Goal: Information Seeking & Learning: Learn about a topic

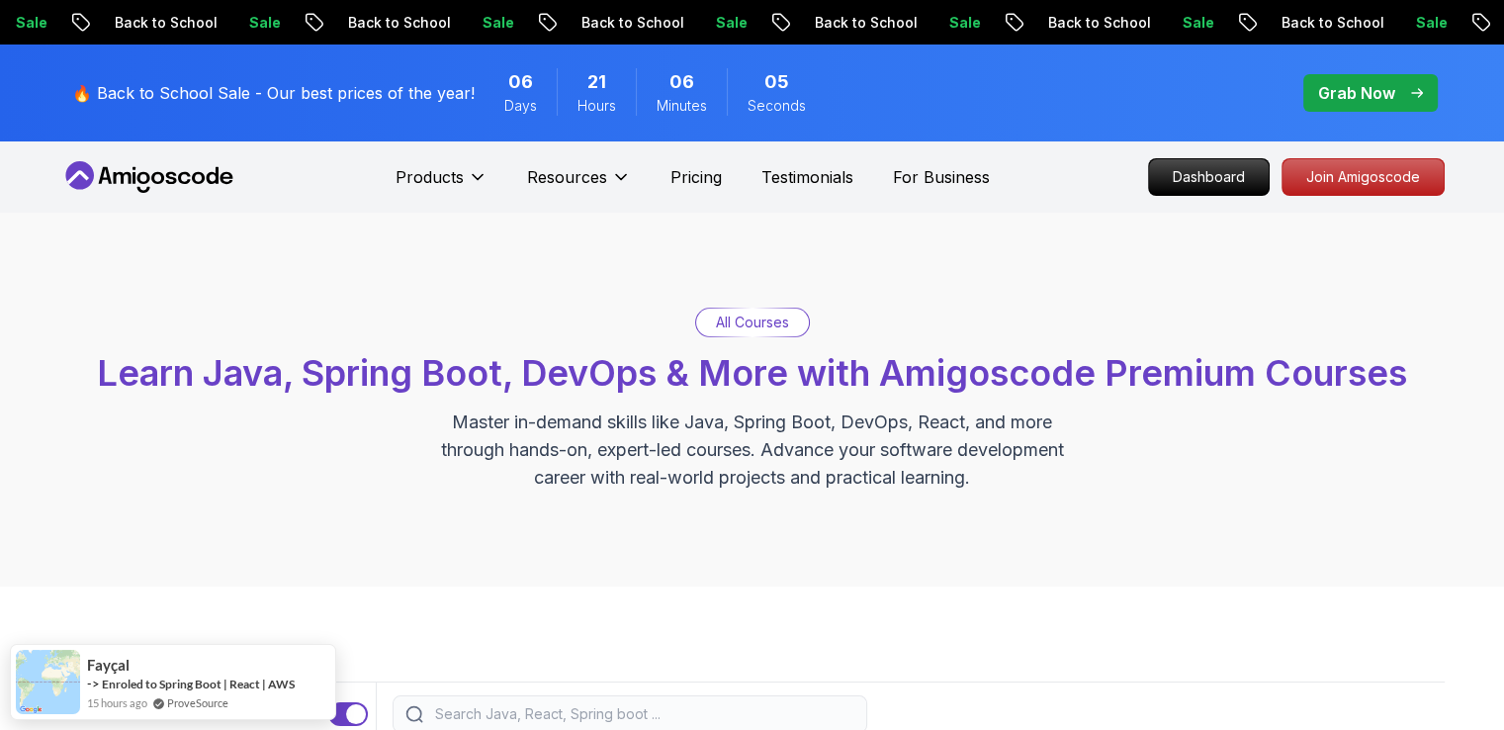
click at [1378, 82] on p "Grab Now" at bounding box center [1356, 93] width 77 height 24
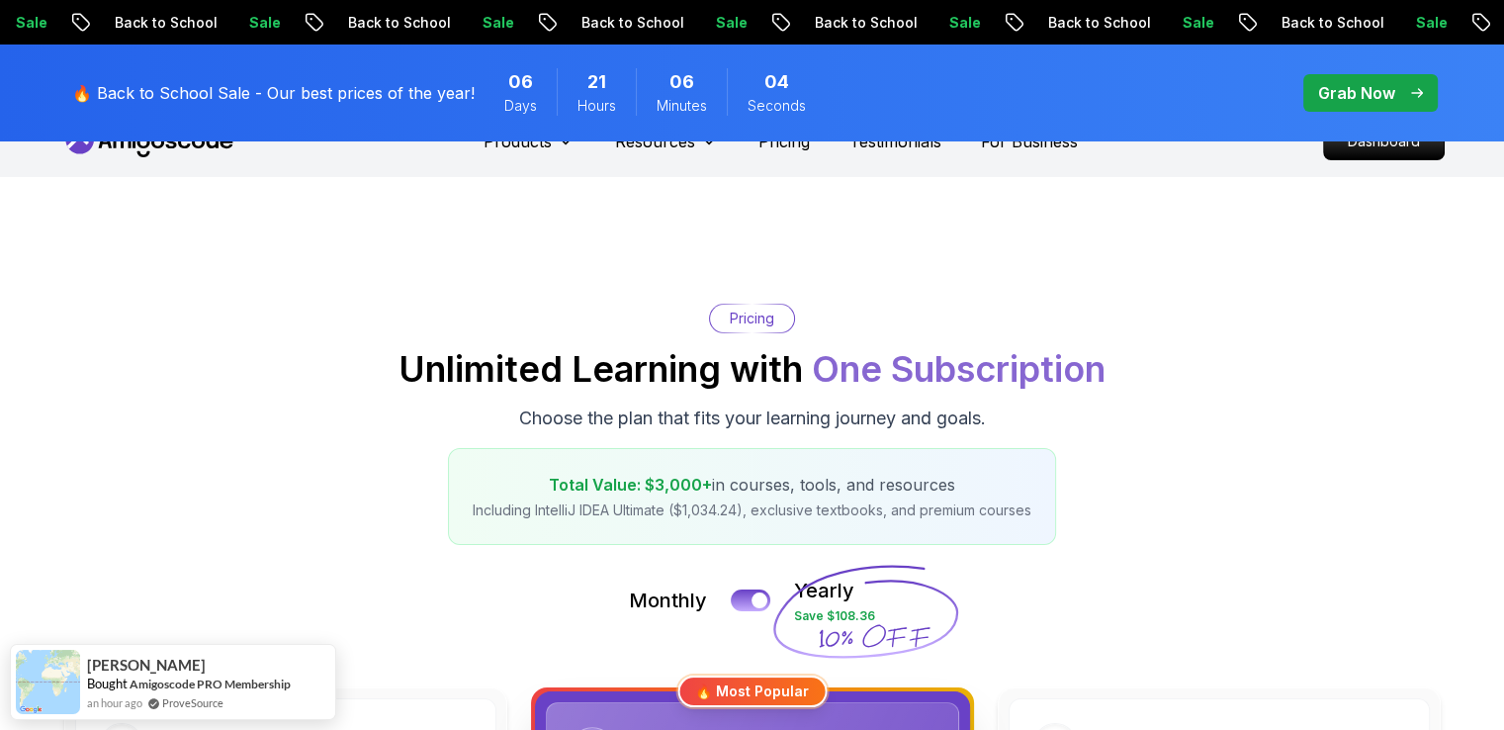
scroll to position [198, 0]
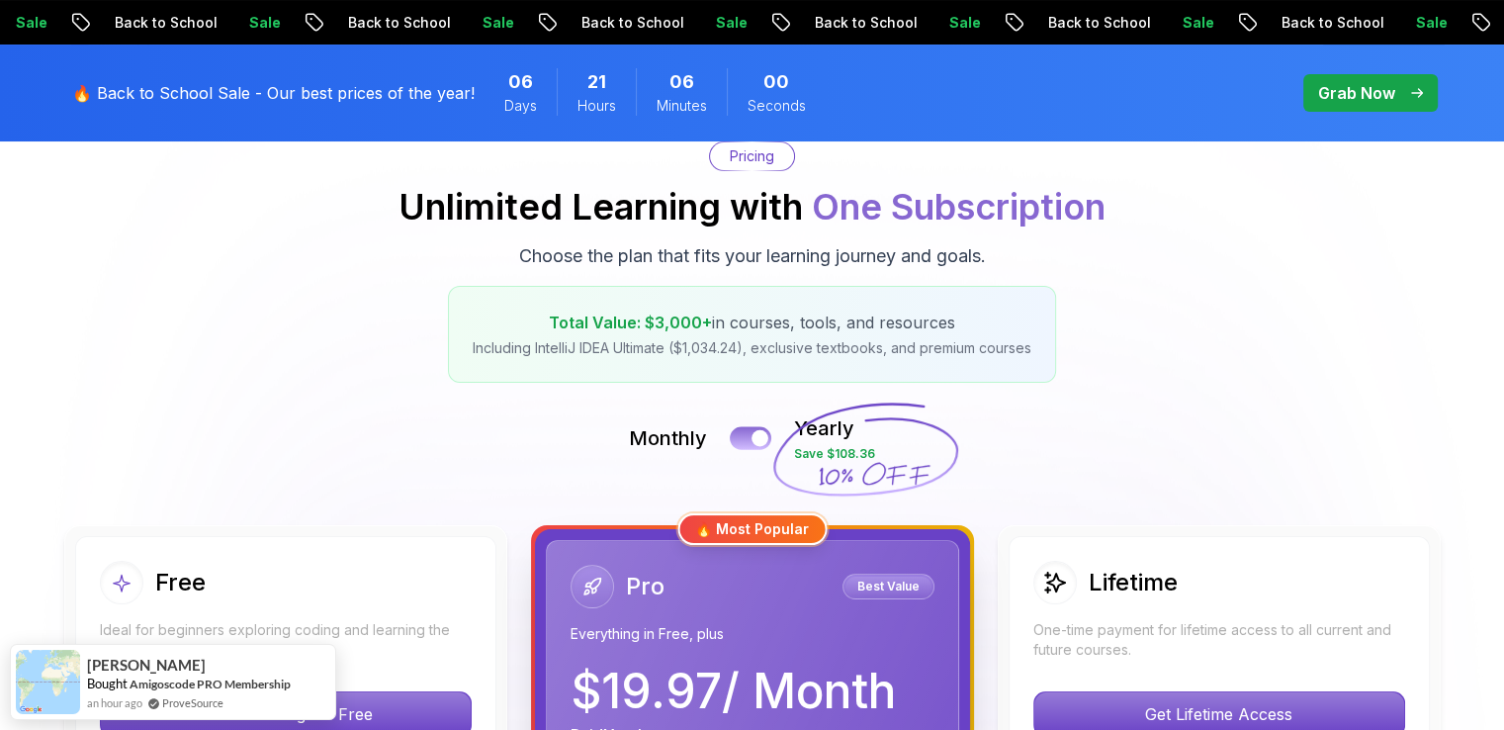
click at [747, 440] on button at bounding box center [751, 437] width 42 height 23
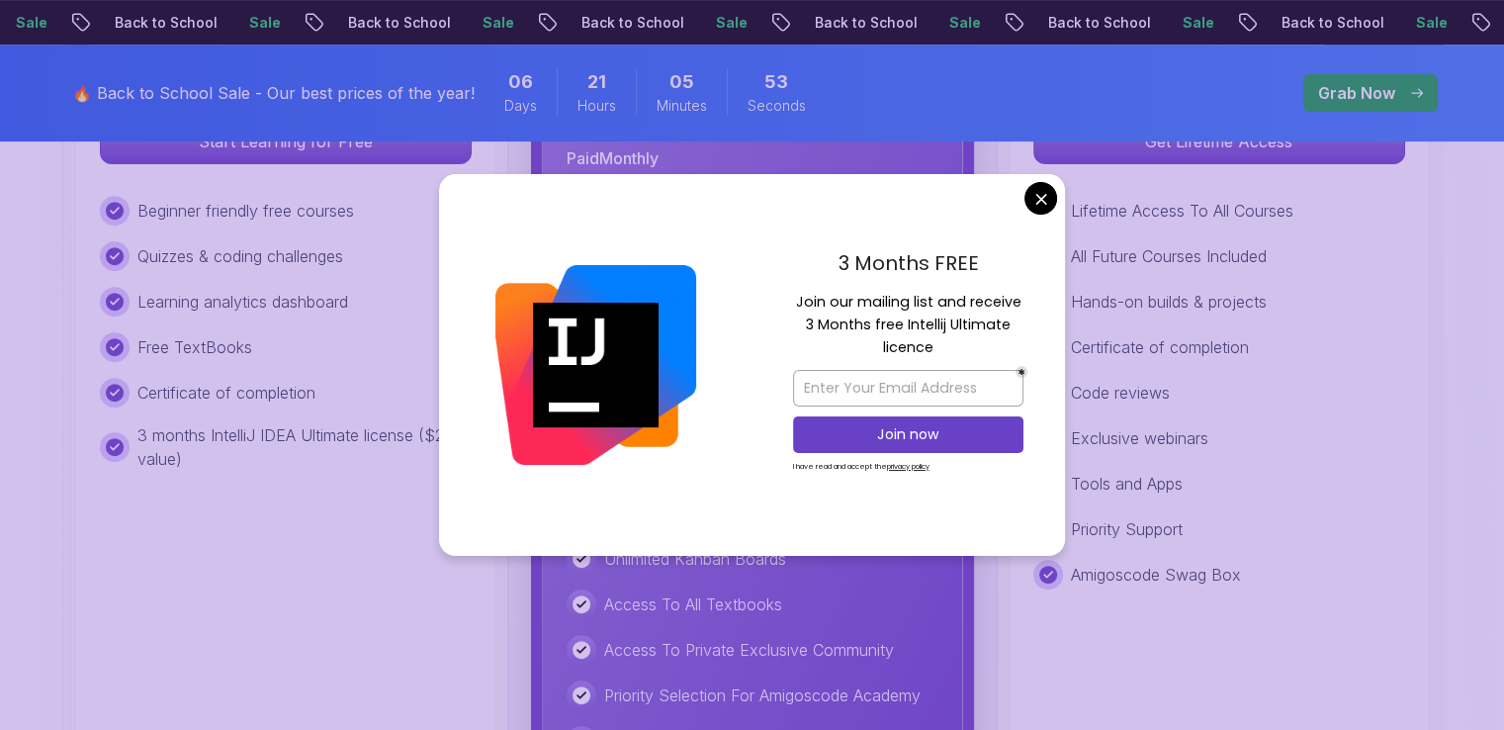
scroll to position [692, 0]
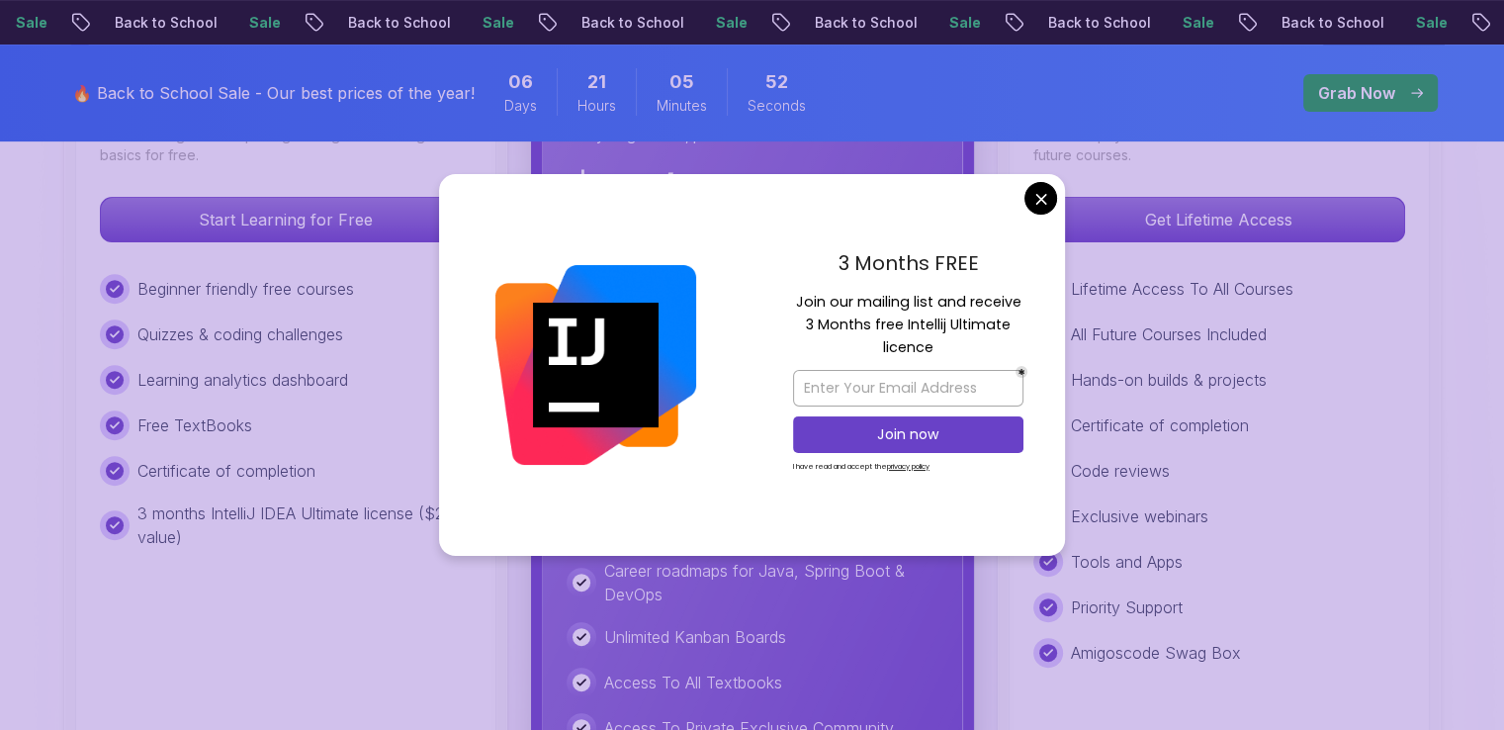
drag, startPoint x: 1041, startPoint y: 199, endPoint x: 1075, endPoint y: 255, distance: 66.2
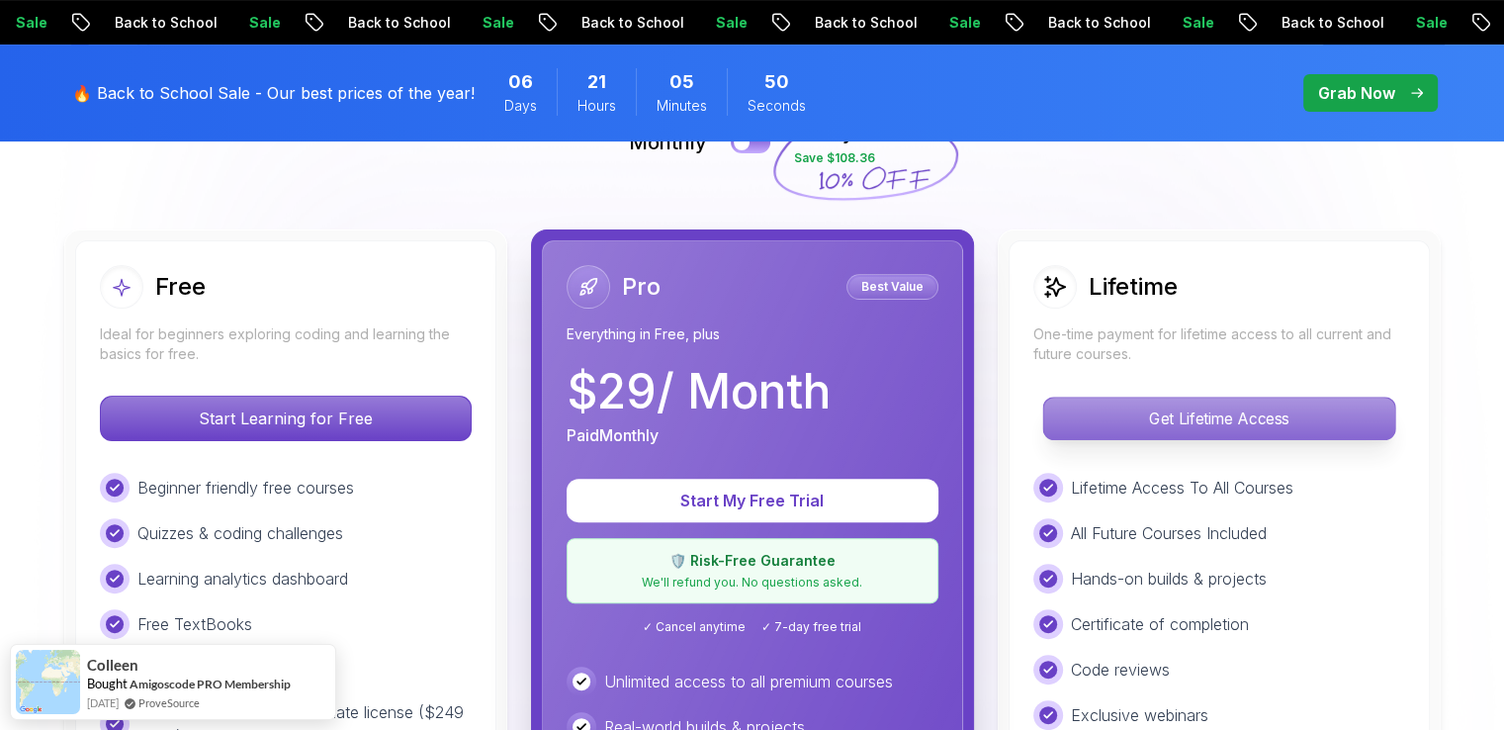
scroll to position [495, 0]
click at [1230, 416] on p "Get Lifetime Access" at bounding box center [1218, 418] width 351 height 42
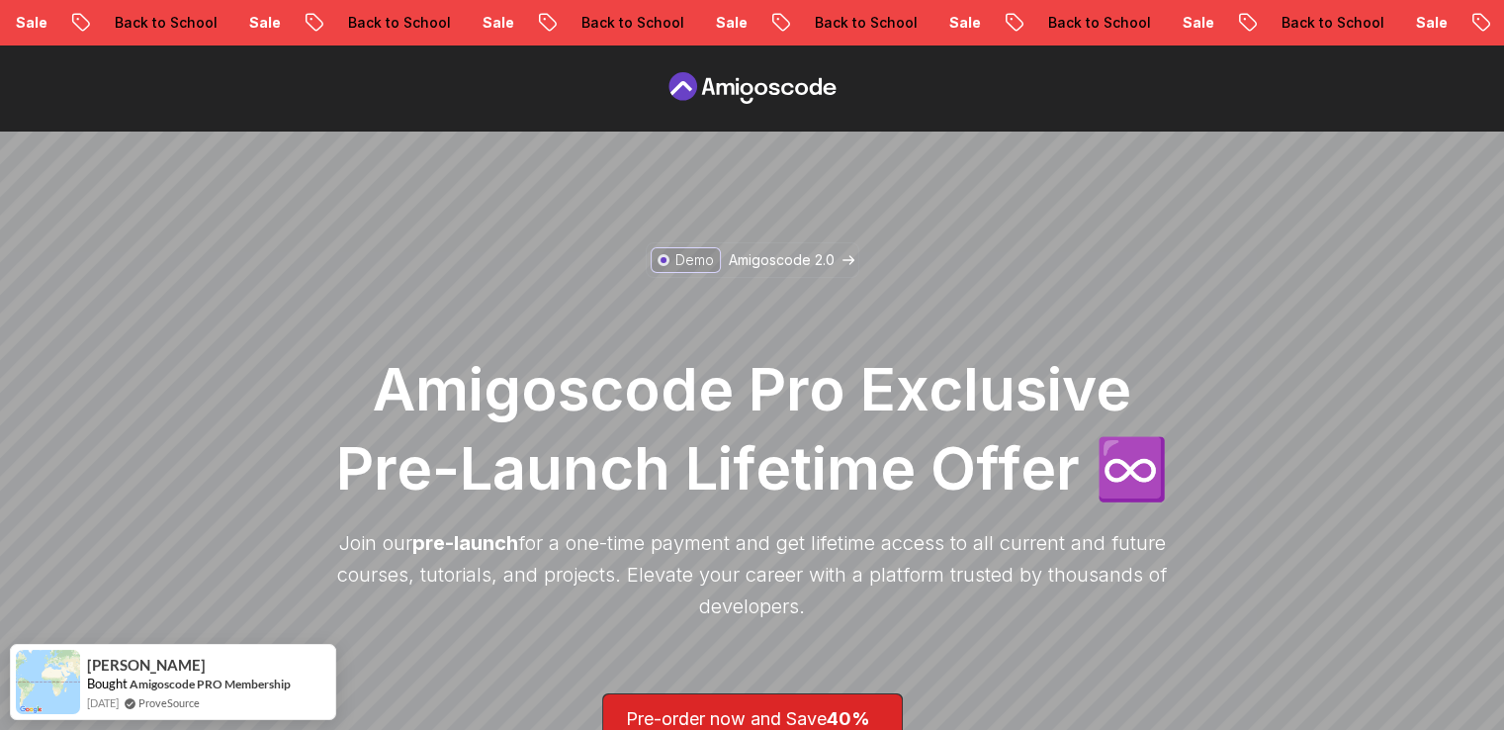
drag, startPoint x: 1430, startPoint y: 535, endPoint x: 1183, endPoint y: 116, distance: 486.8
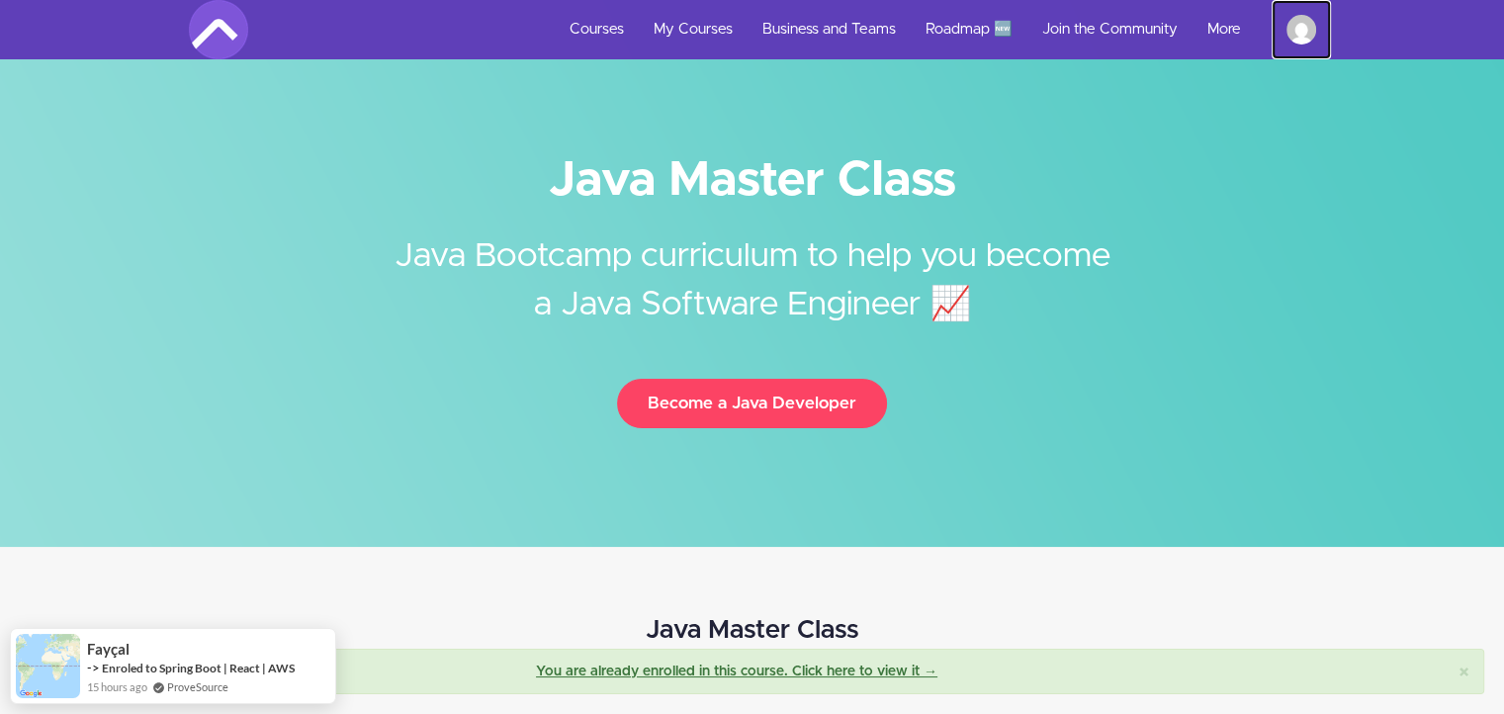
click at [1297, 22] on img at bounding box center [1302, 30] width 30 height 30
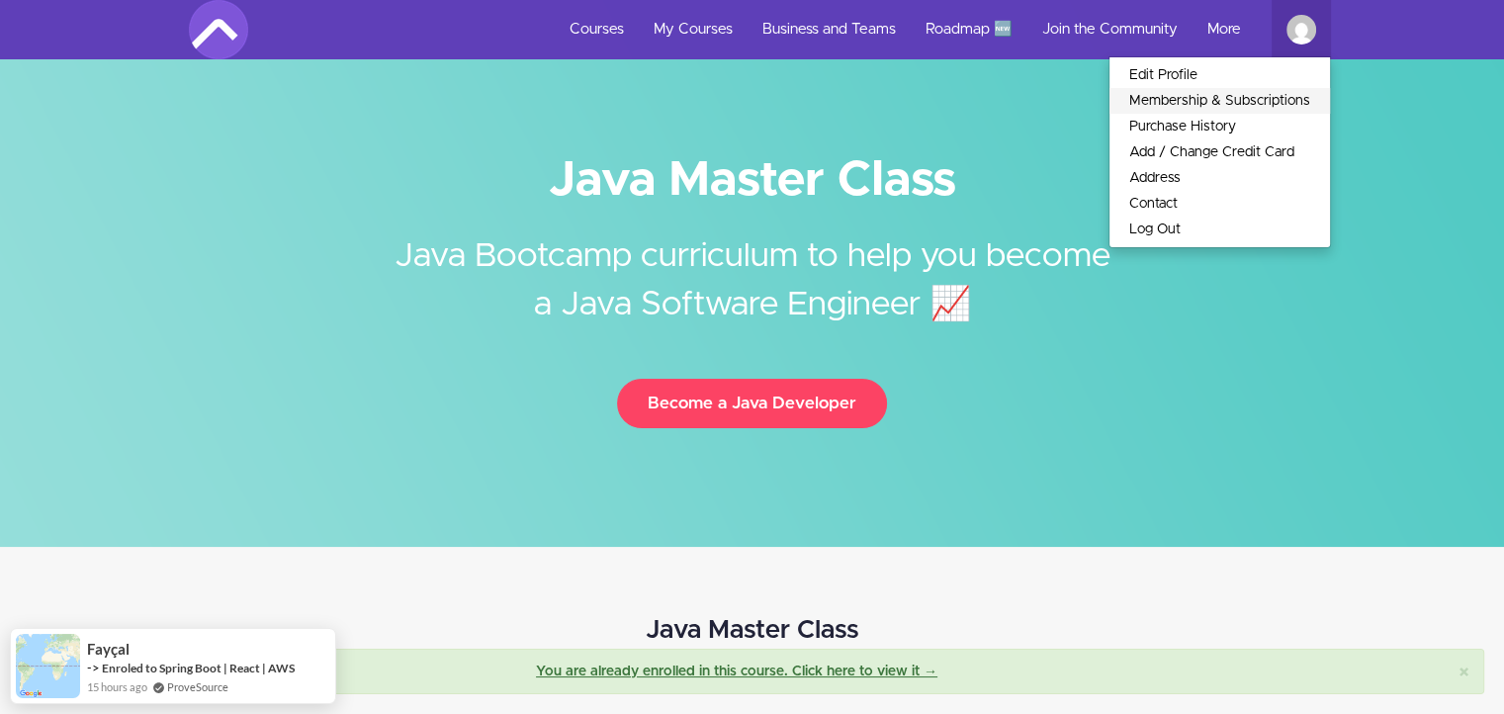
drag, startPoint x: 1341, startPoint y: 472, endPoint x: 1329, endPoint y: 105, distance: 367.1
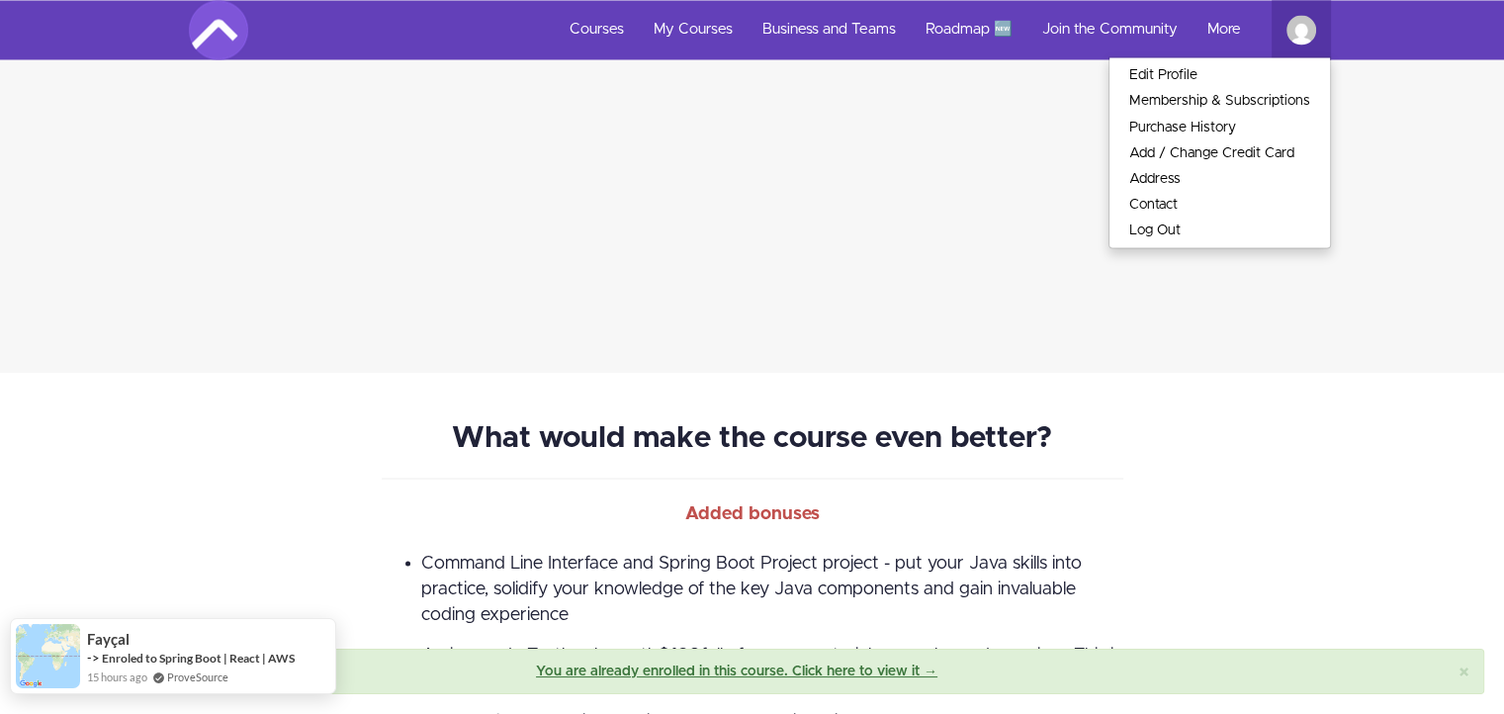
drag, startPoint x: 433, startPoint y: 234, endPoint x: 246, endPoint y: 678, distance: 480.9
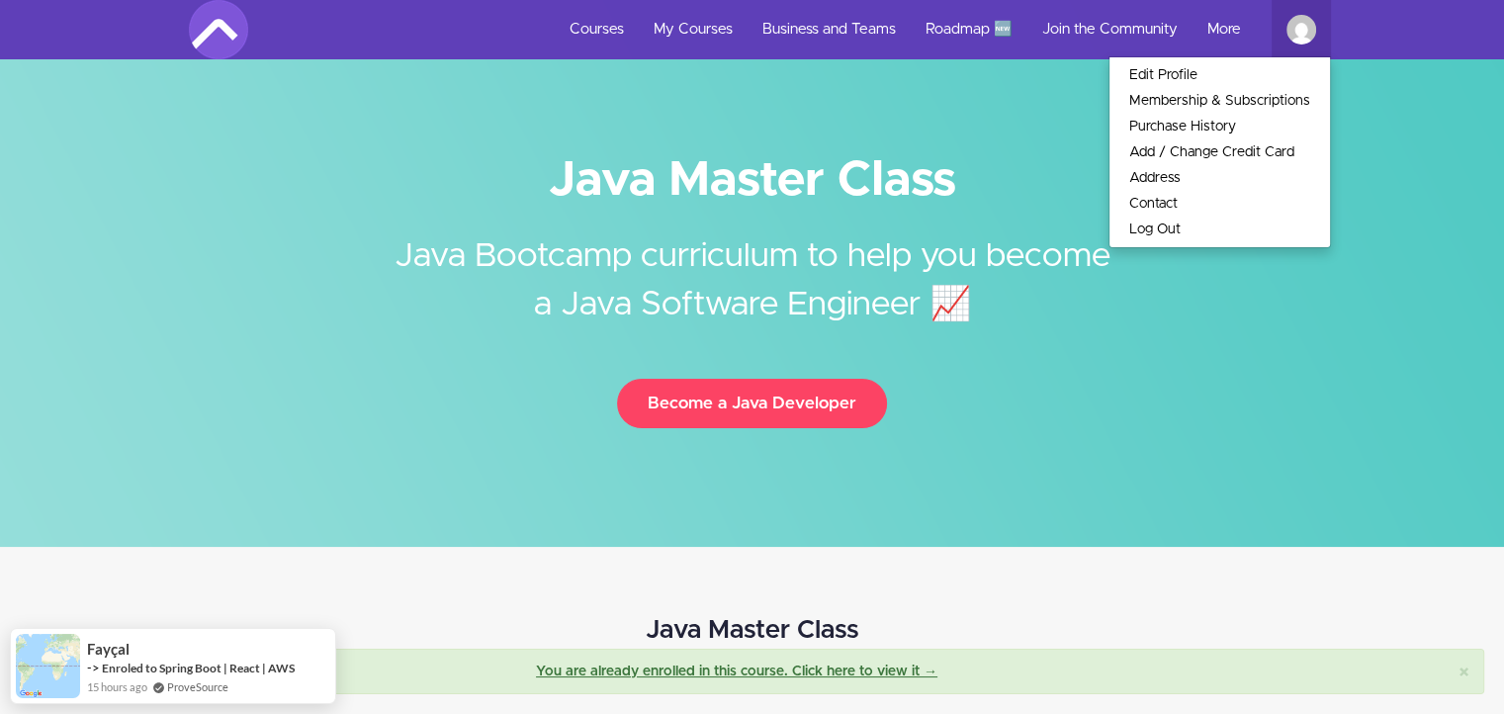
drag, startPoint x: 1026, startPoint y: 547, endPoint x: 967, endPoint y: 104, distance: 446.9
click at [933, 25] on link "Roadmap 🆕" at bounding box center [969, 29] width 117 height 59
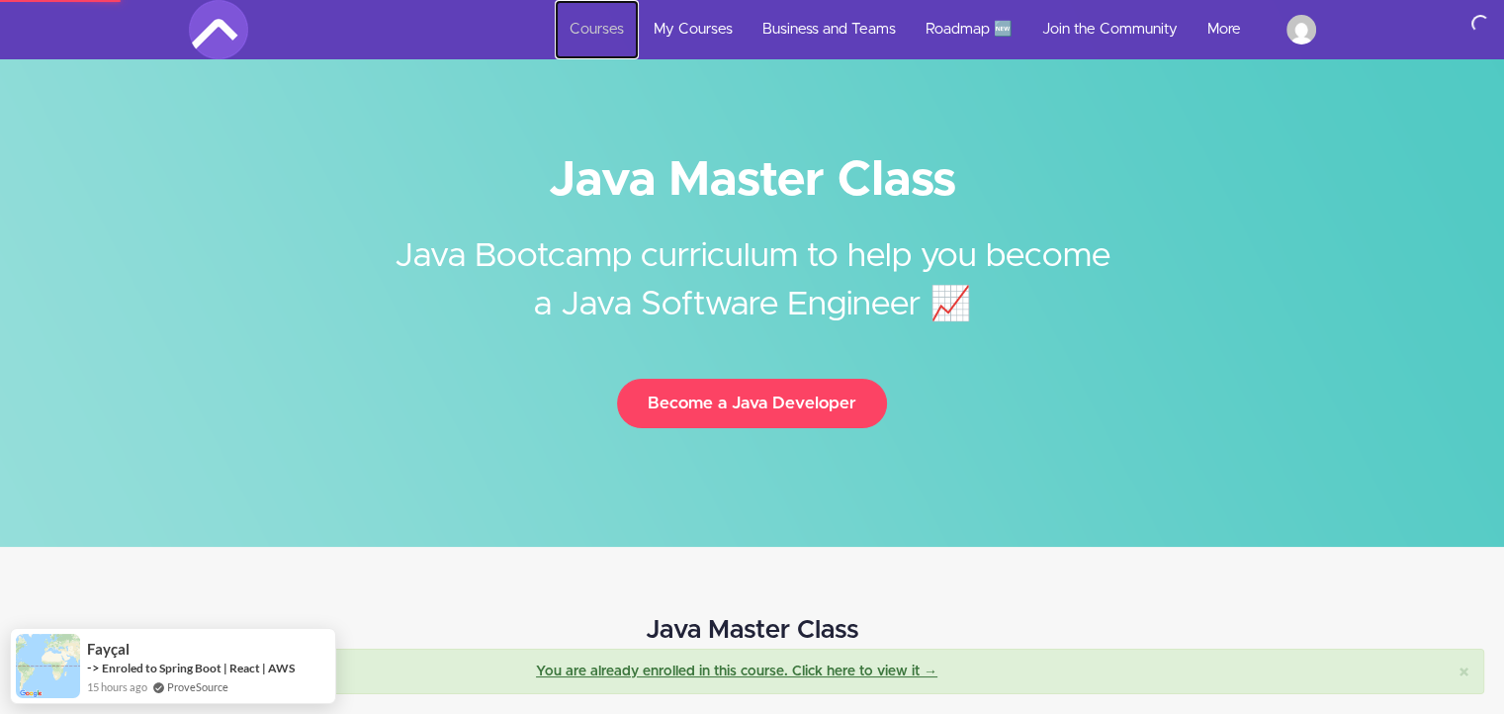
click at [613, 40] on link "Courses" at bounding box center [597, 29] width 84 height 59
click at [658, 45] on link "My Courses" at bounding box center [693, 29] width 109 height 59
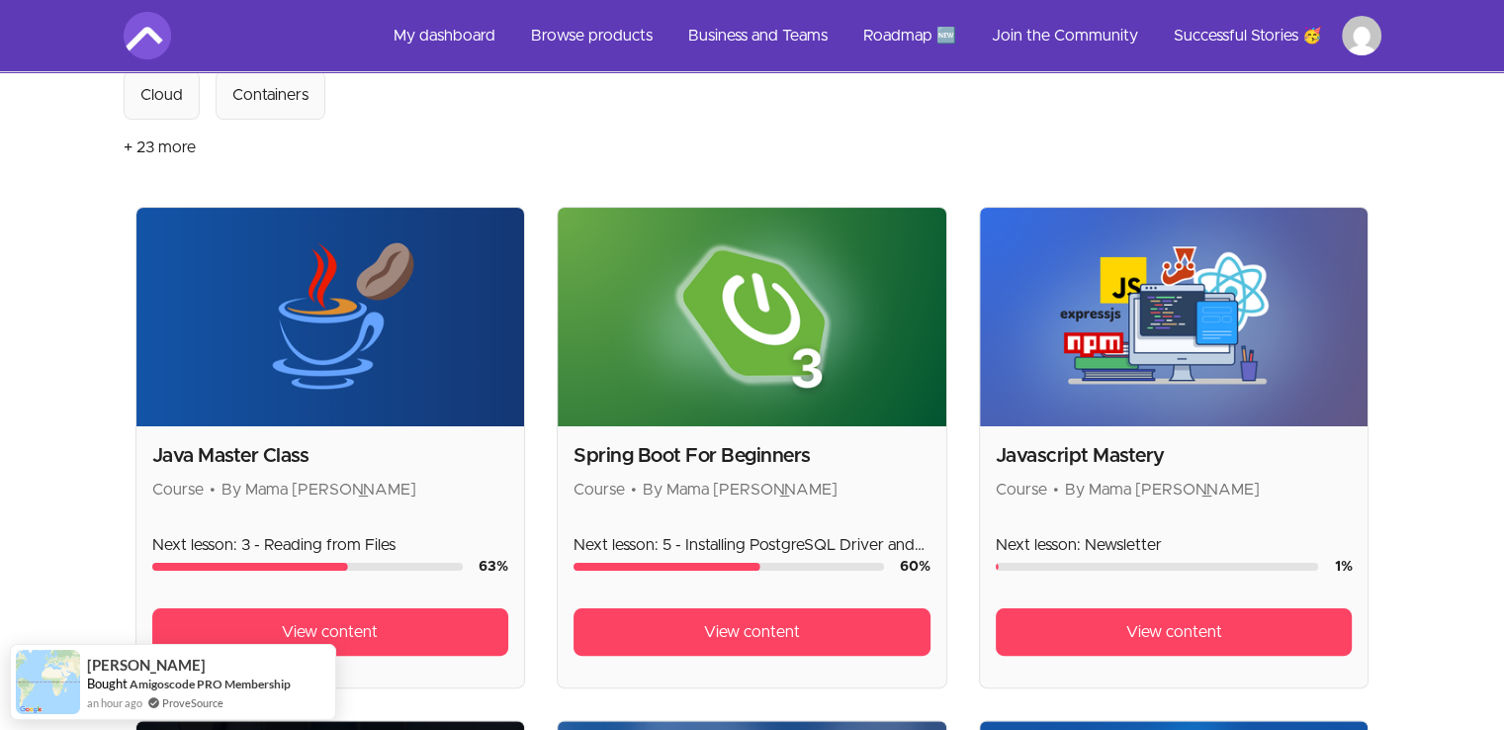
scroll to position [297, 0]
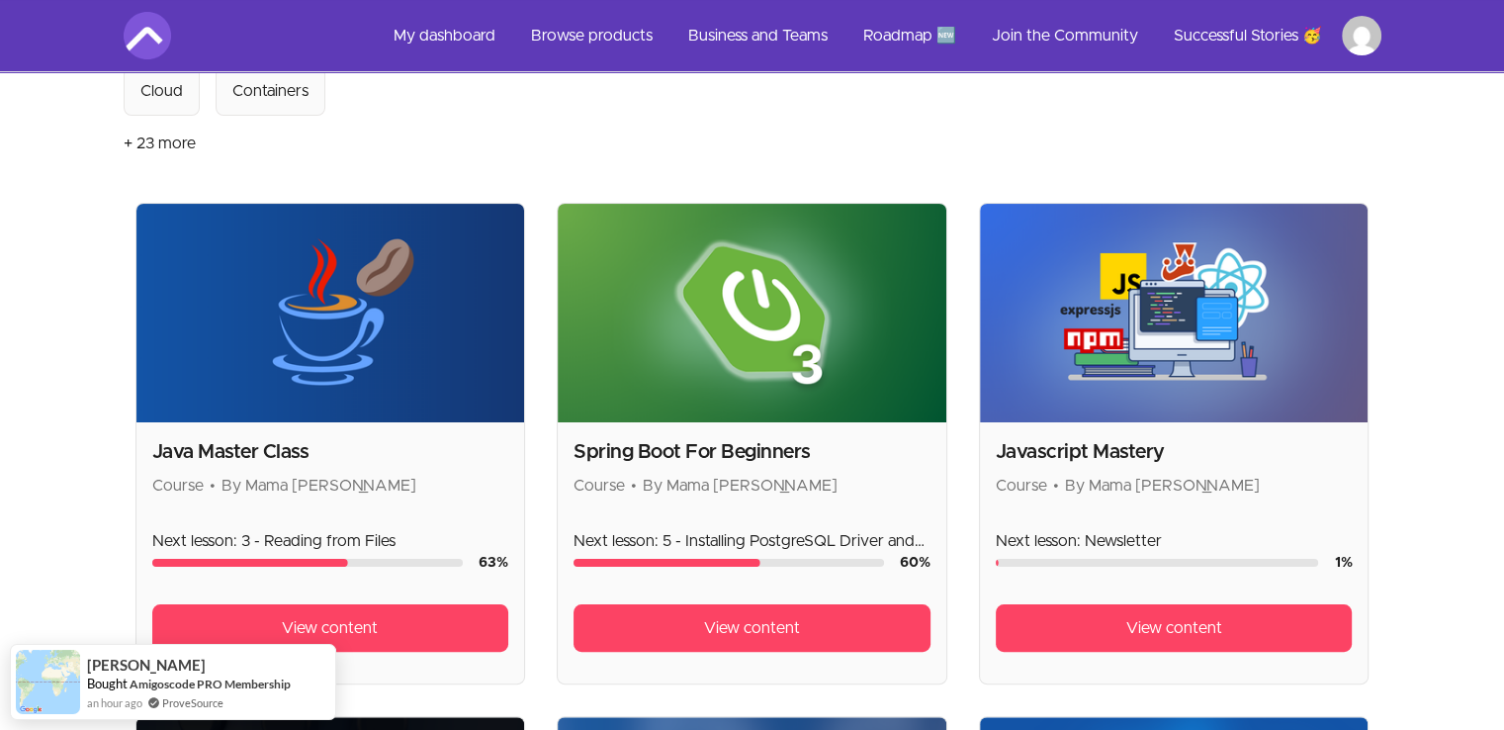
click at [333, 332] on img at bounding box center [330, 313] width 389 height 219
click at [372, 625] on span "View content" at bounding box center [330, 628] width 96 height 24
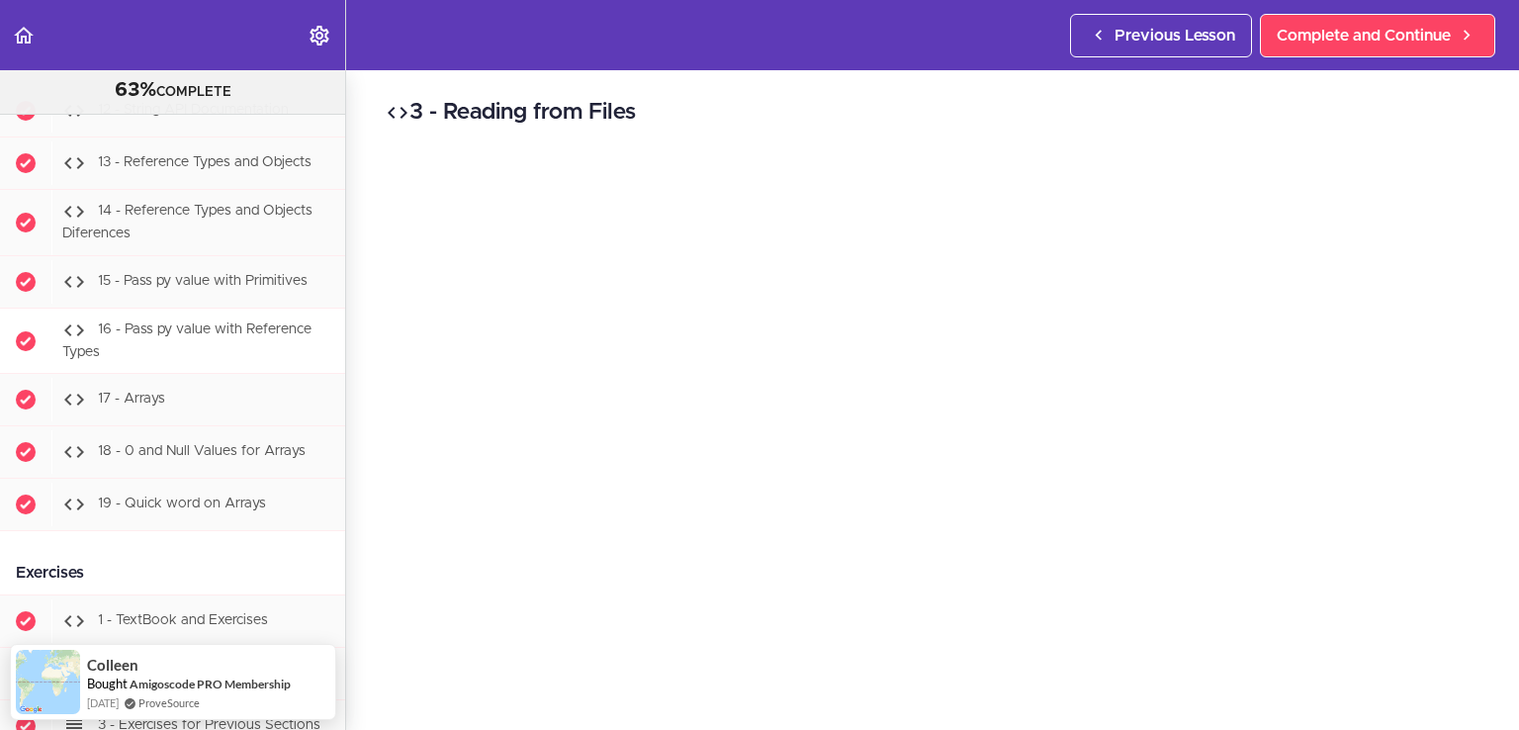
scroll to position [2352, 0]
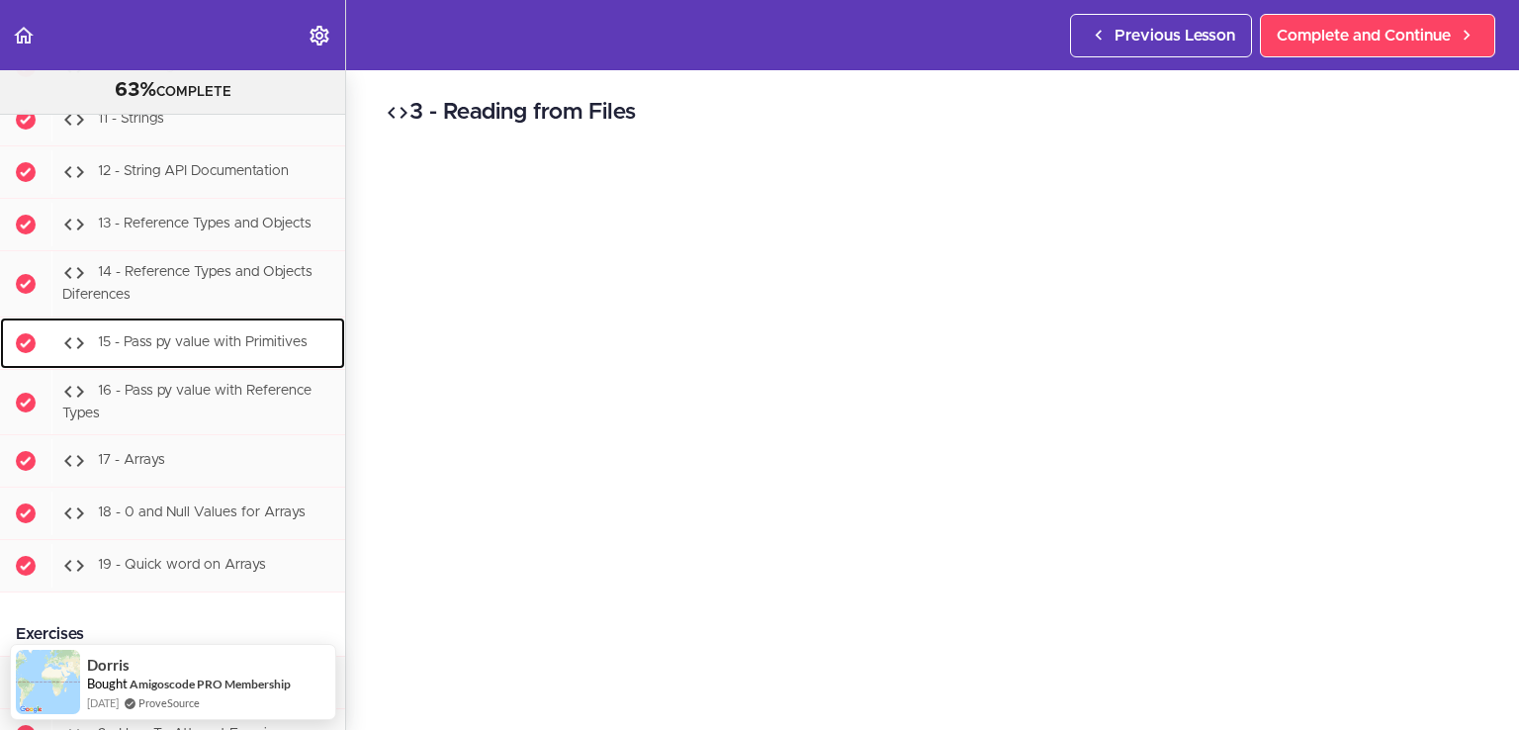
click at [233, 365] on div "15 - Pass py value with Primitives" at bounding box center [198, 343] width 294 height 44
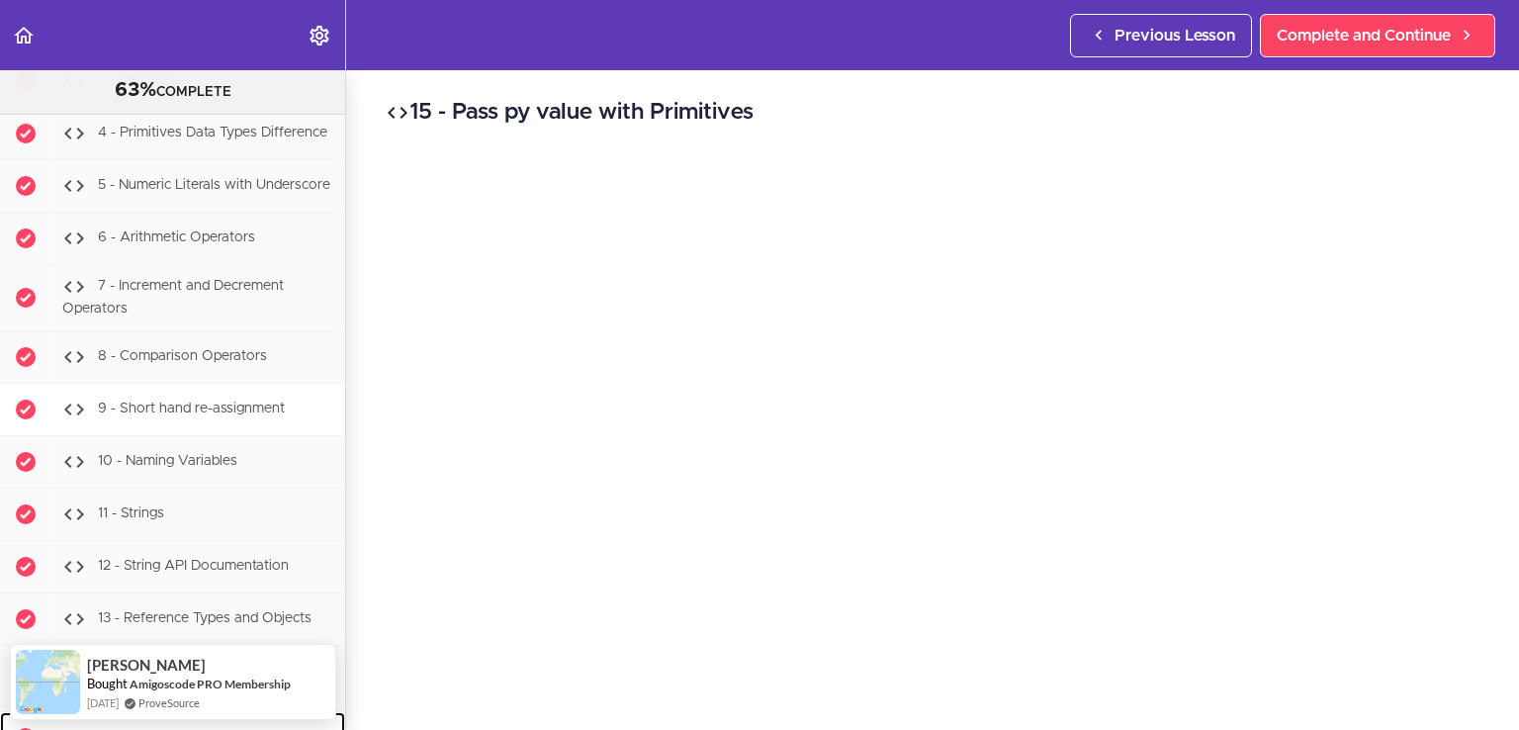
scroll to position [1962, 0]
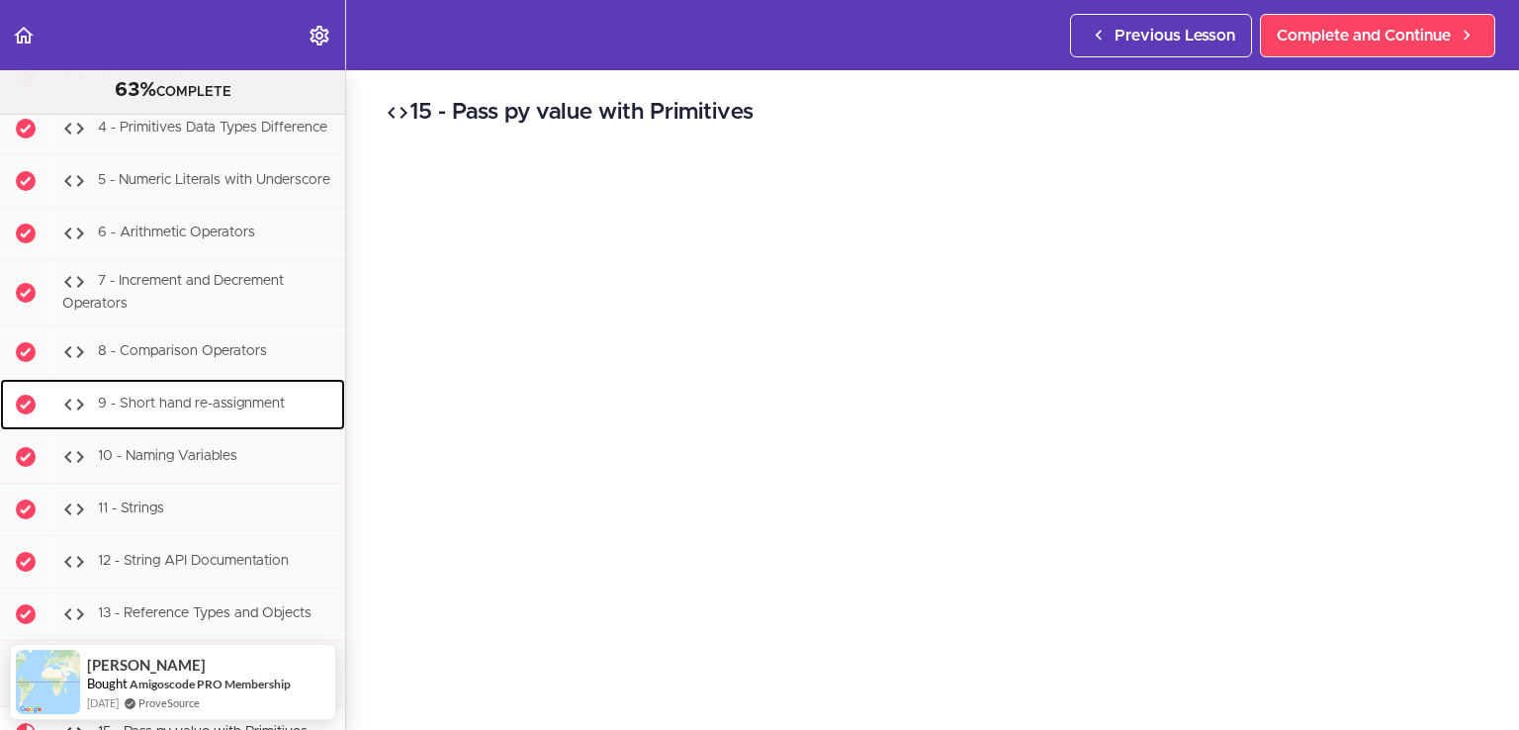
click at [245, 410] on span "9 - Short hand re-assignment" at bounding box center [191, 404] width 187 height 14
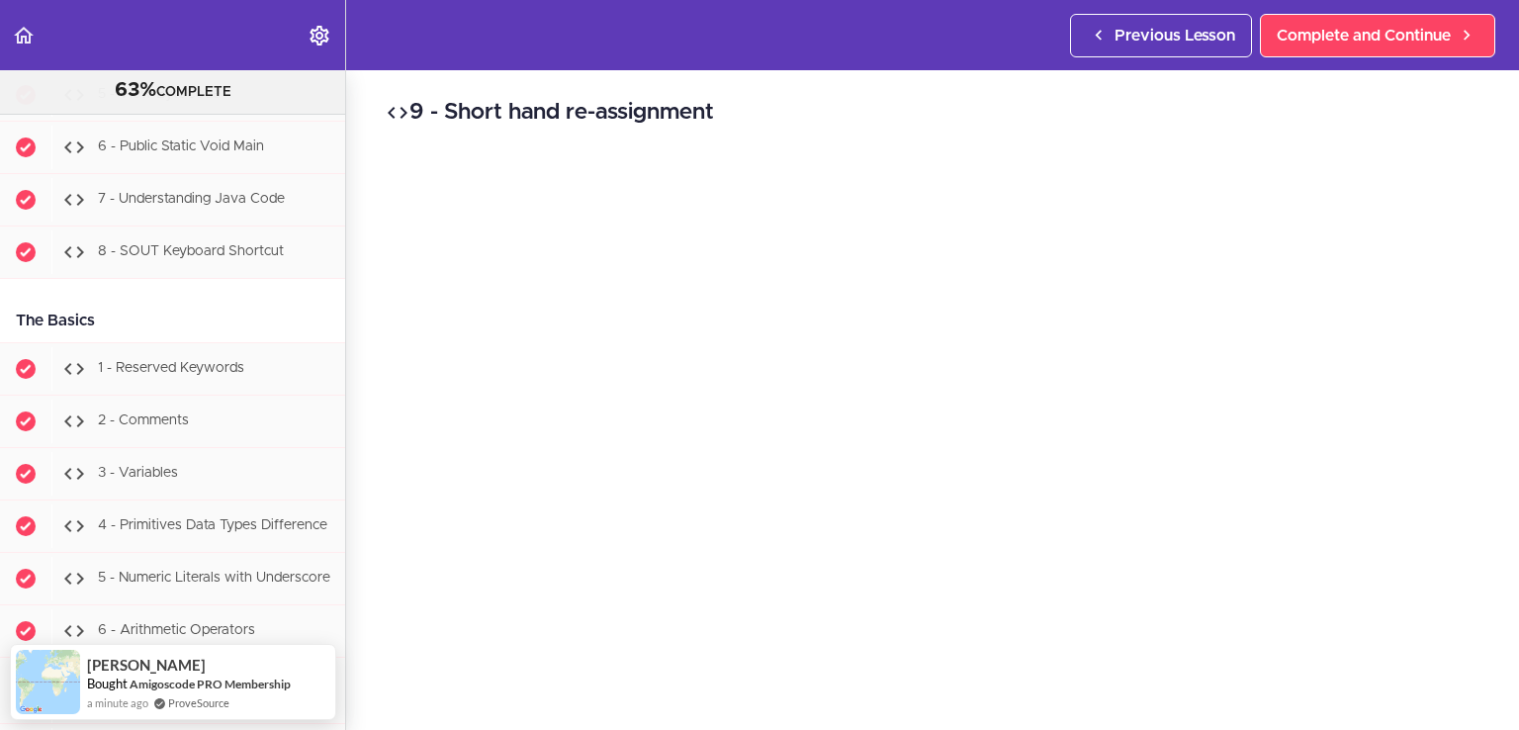
scroll to position [1636, 0]
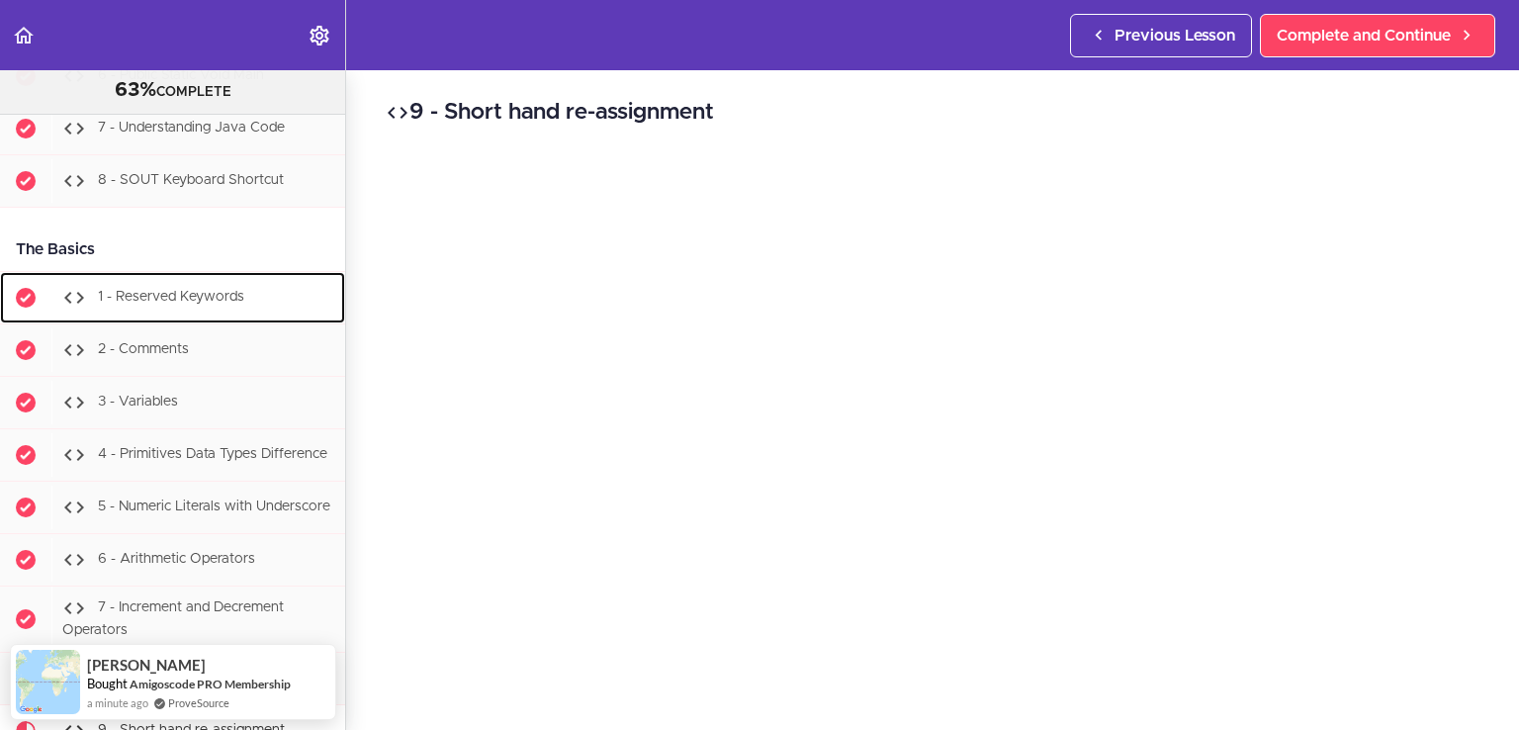
click at [232, 311] on div "1 - Reserved Keywords" at bounding box center [198, 298] width 294 height 44
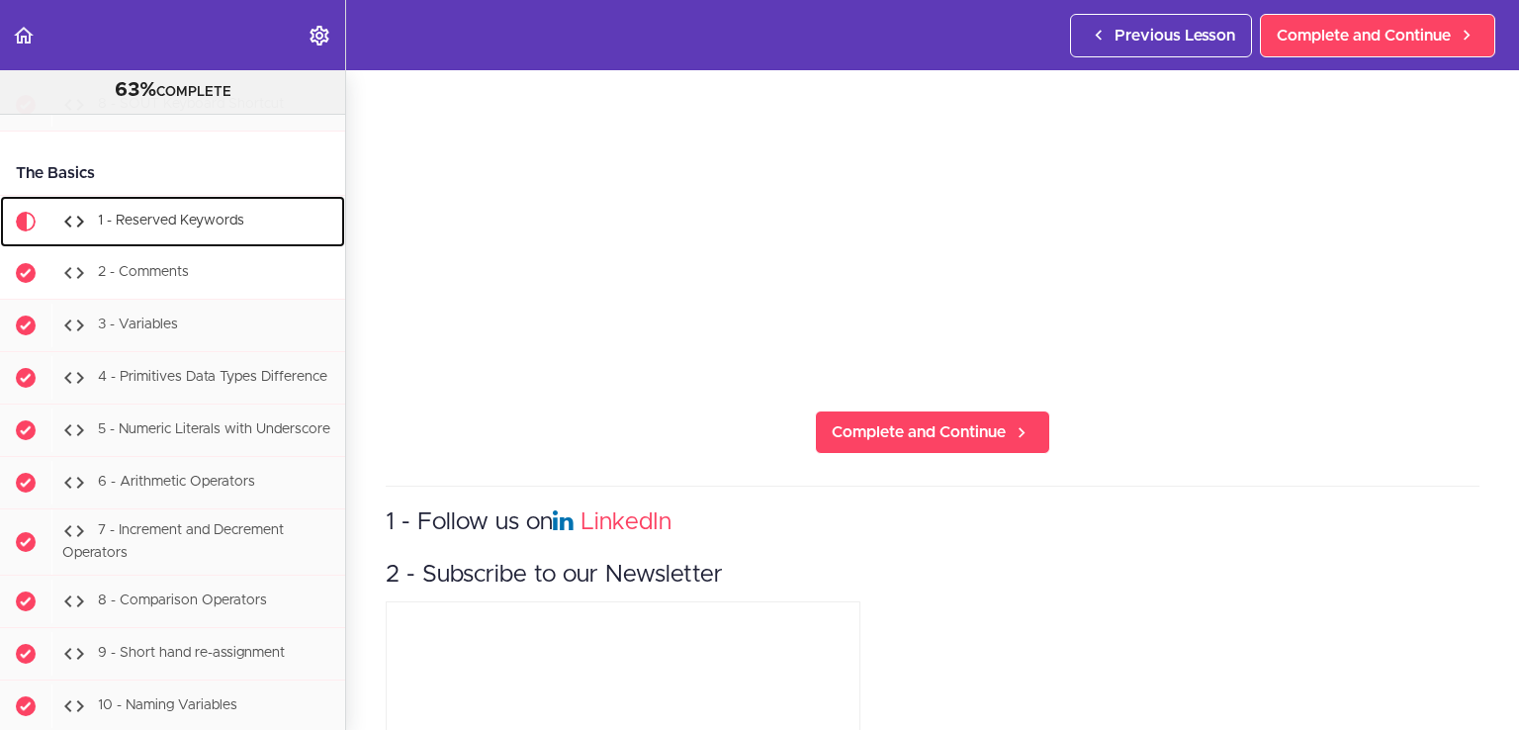
scroll to position [1771, 0]
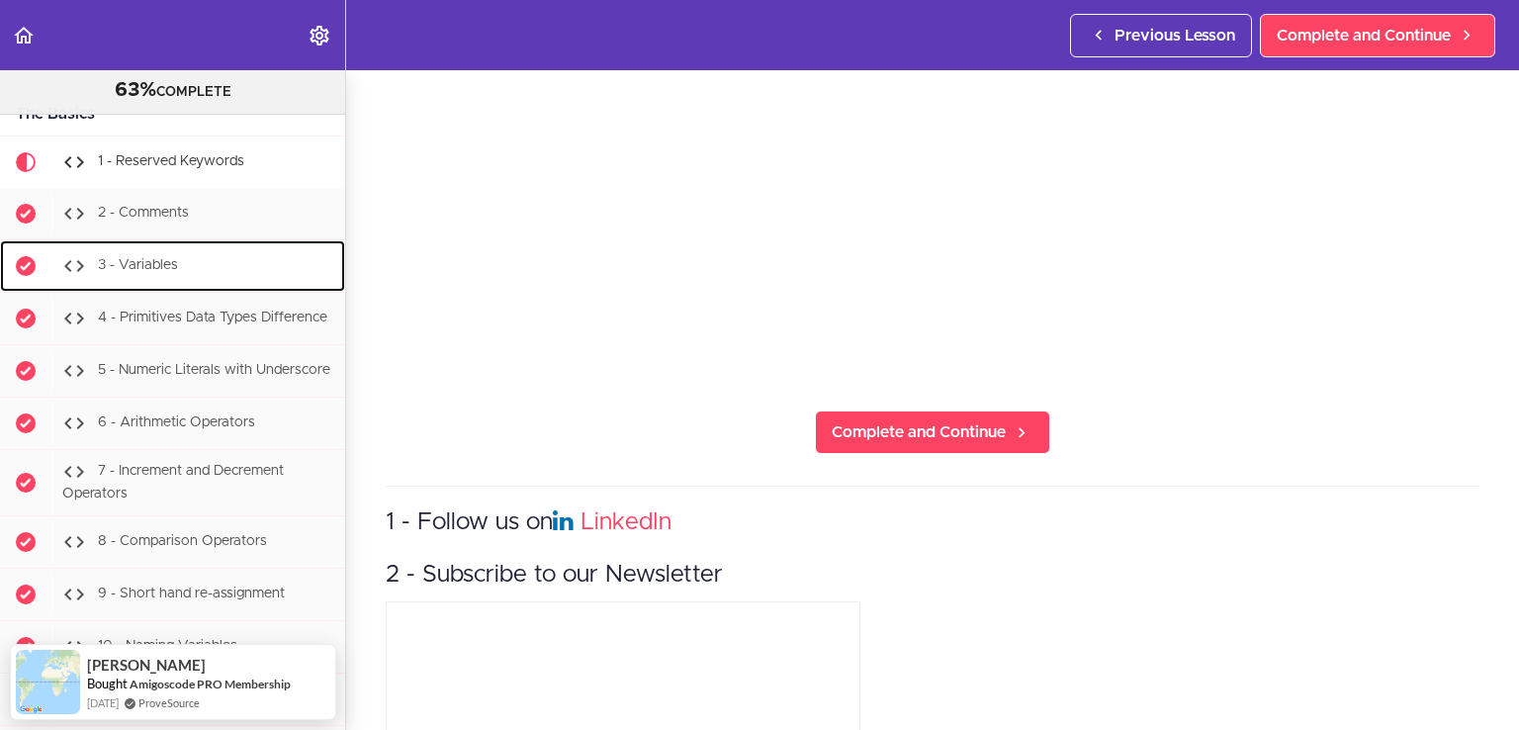
click at [202, 273] on div "3 - Variables" at bounding box center [198, 266] width 294 height 44
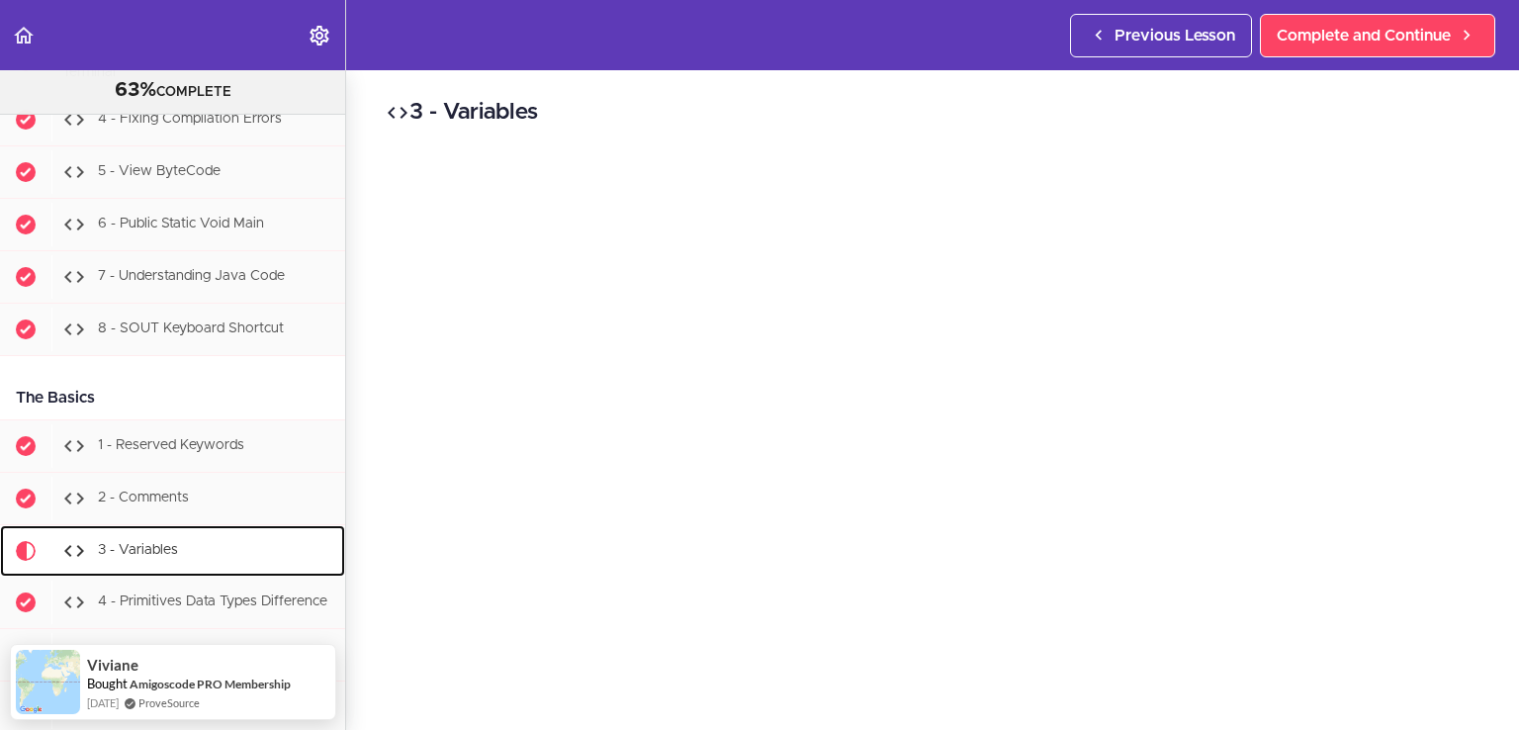
scroll to position [1480, 0]
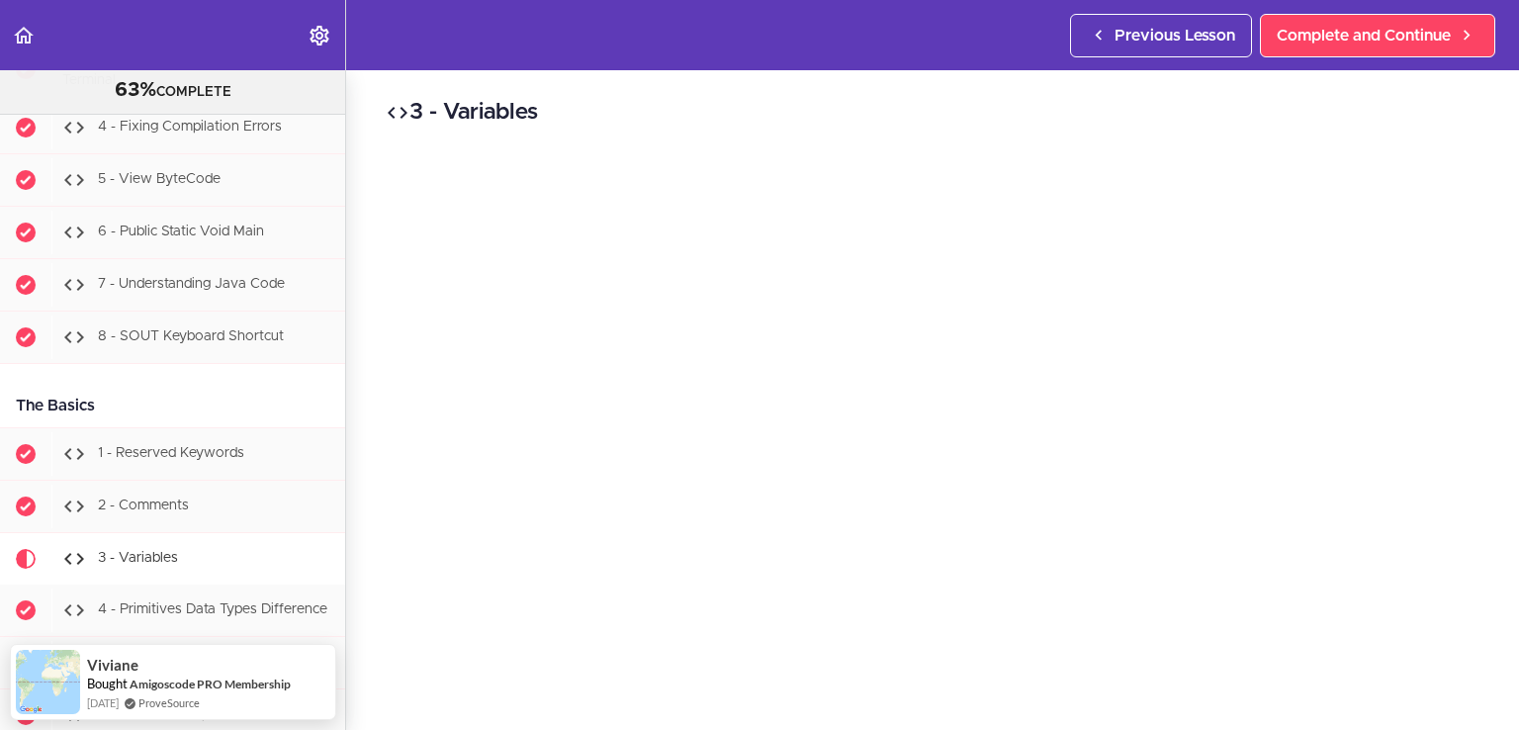
click at [81, 415] on div "The Basics" at bounding box center [172, 406] width 345 height 45
copy div "The Basics"
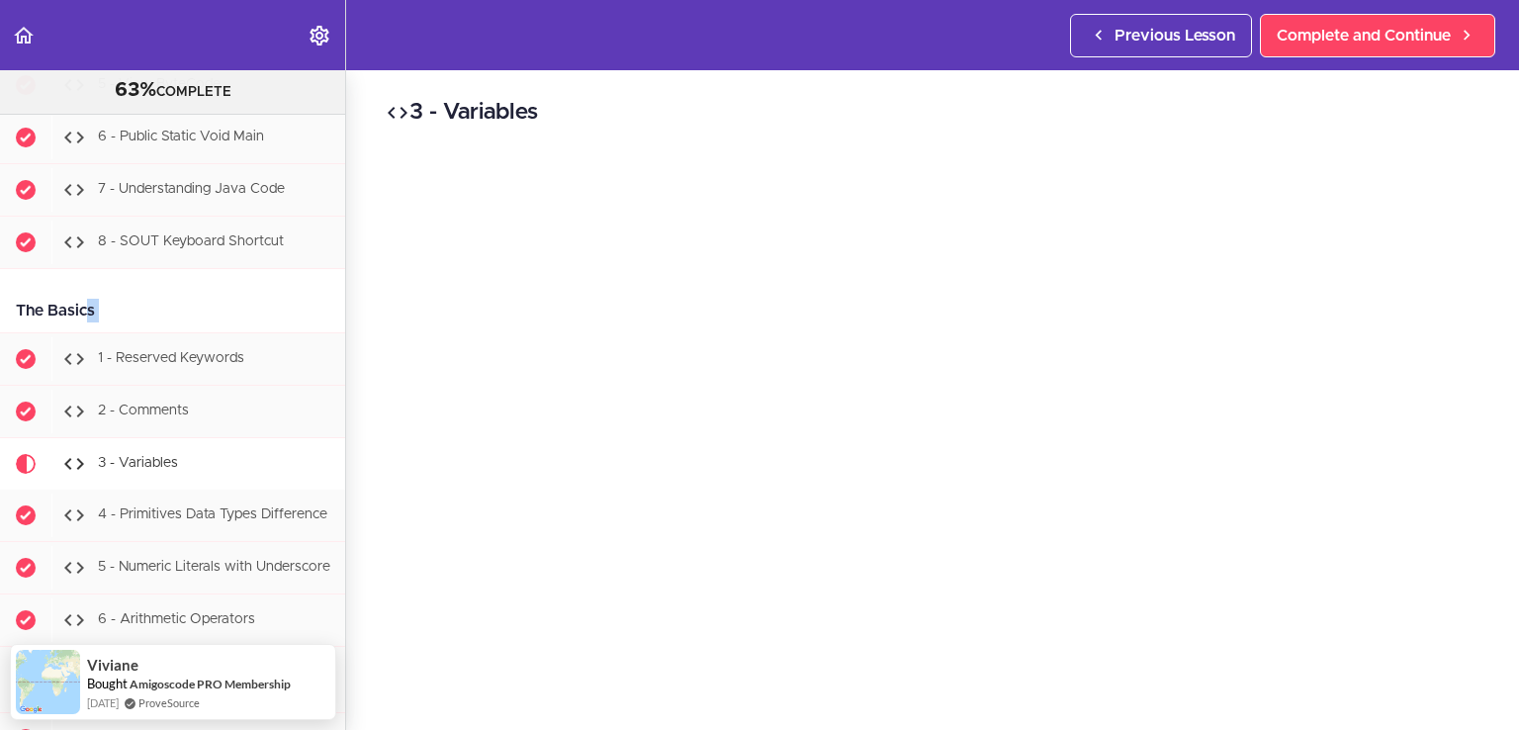
scroll to position [1579, 0]
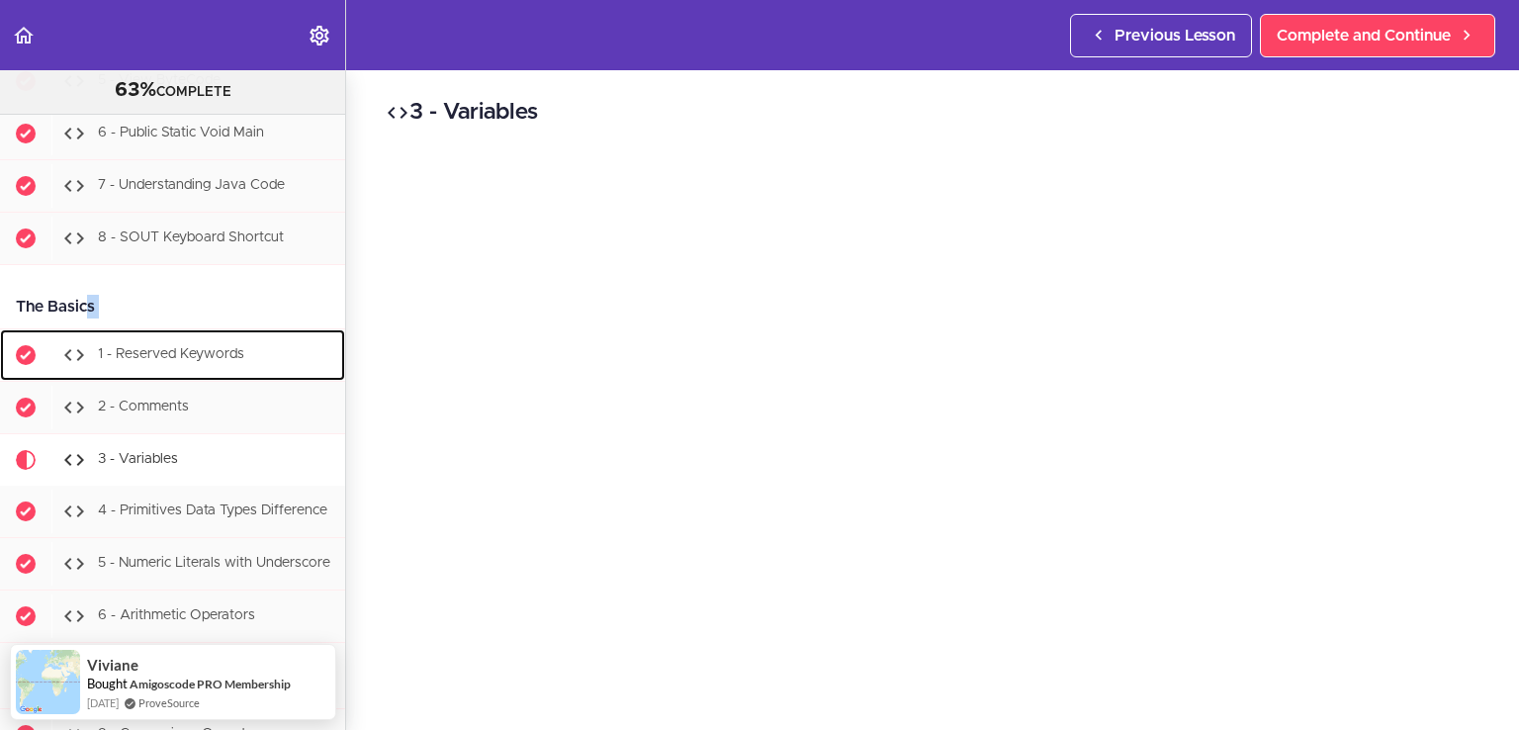
click at [161, 361] on span "1 - Reserved Keywords" at bounding box center [171, 355] width 146 height 14
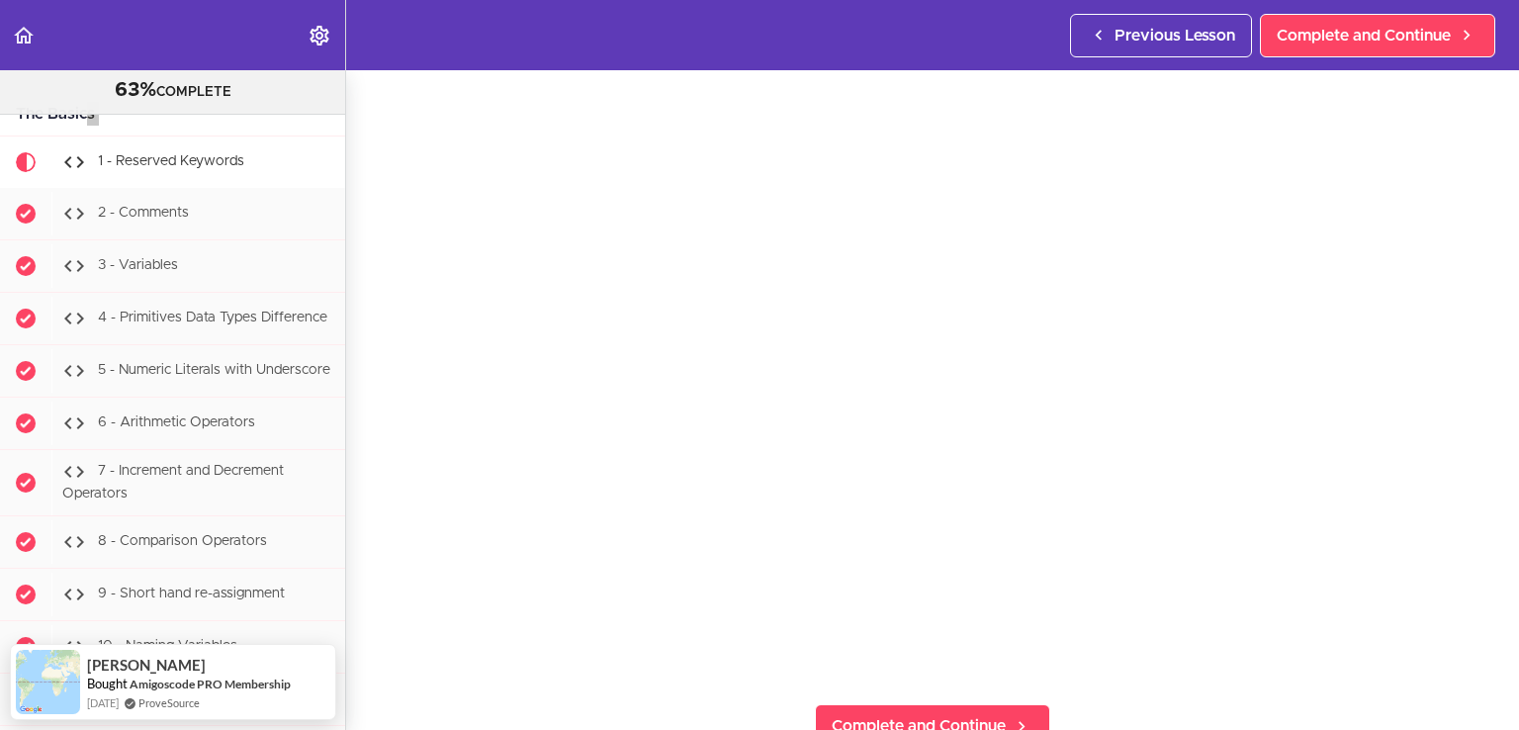
scroll to position [99, 0]
click at [669, 695] on section "Java Master Class 63% COMPLETE Course Intro 1 - Intro 2 - Practice Practice Pra…" at bounding box center [759, 400] width 1519 height 660
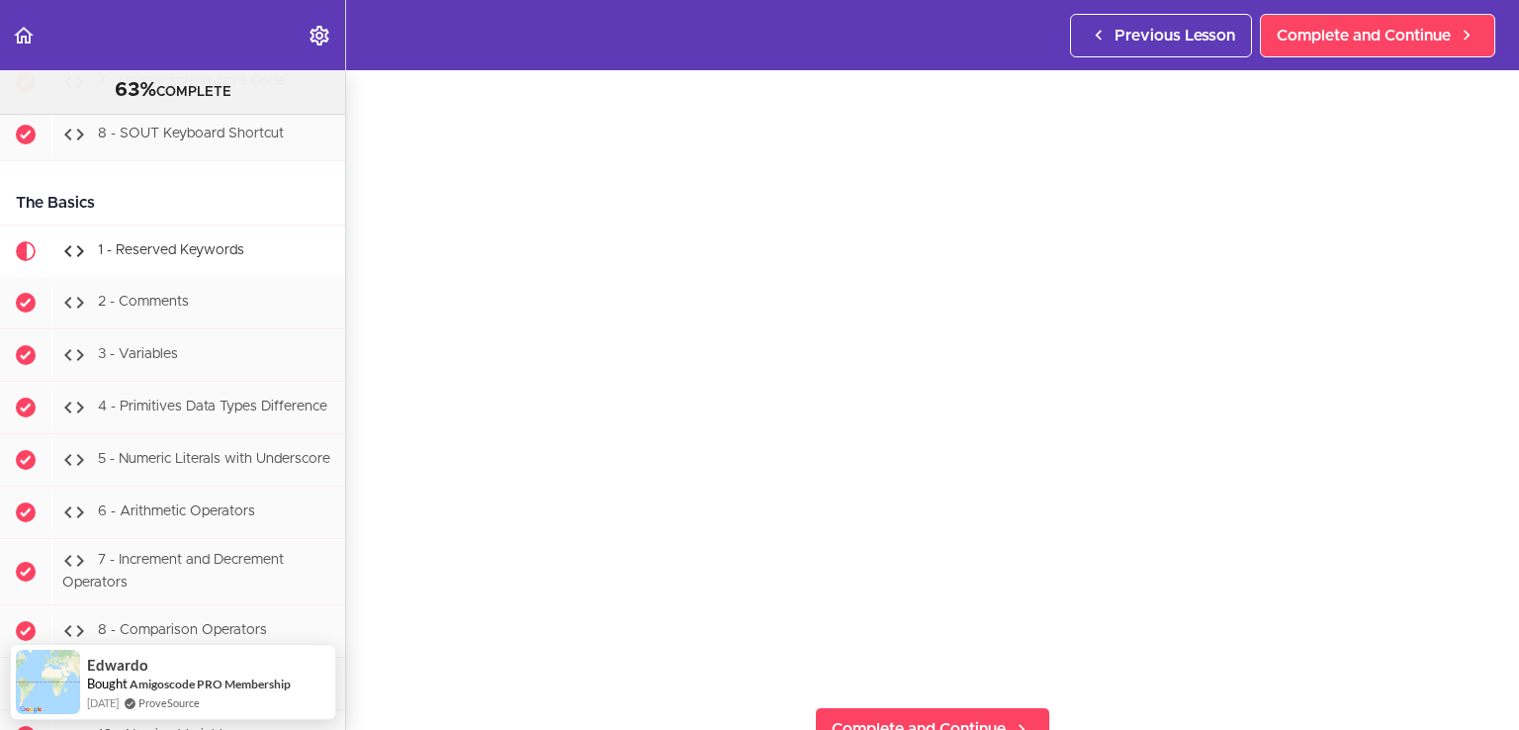
scroll to position [1673, 0]
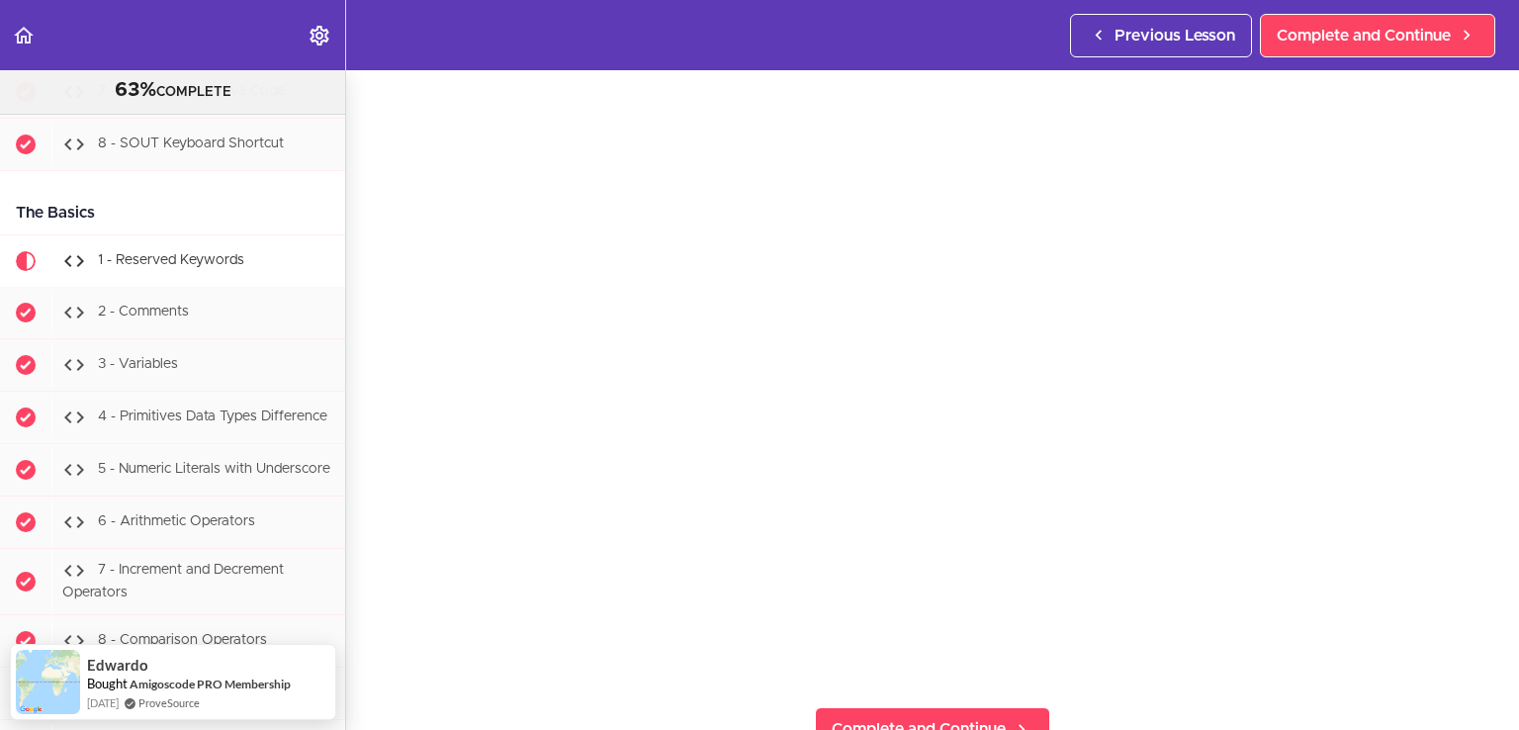
click at [69, 213] on div "The Basics" at bounding box center [172, 213] width 345 height 45
copy div "The Basics"
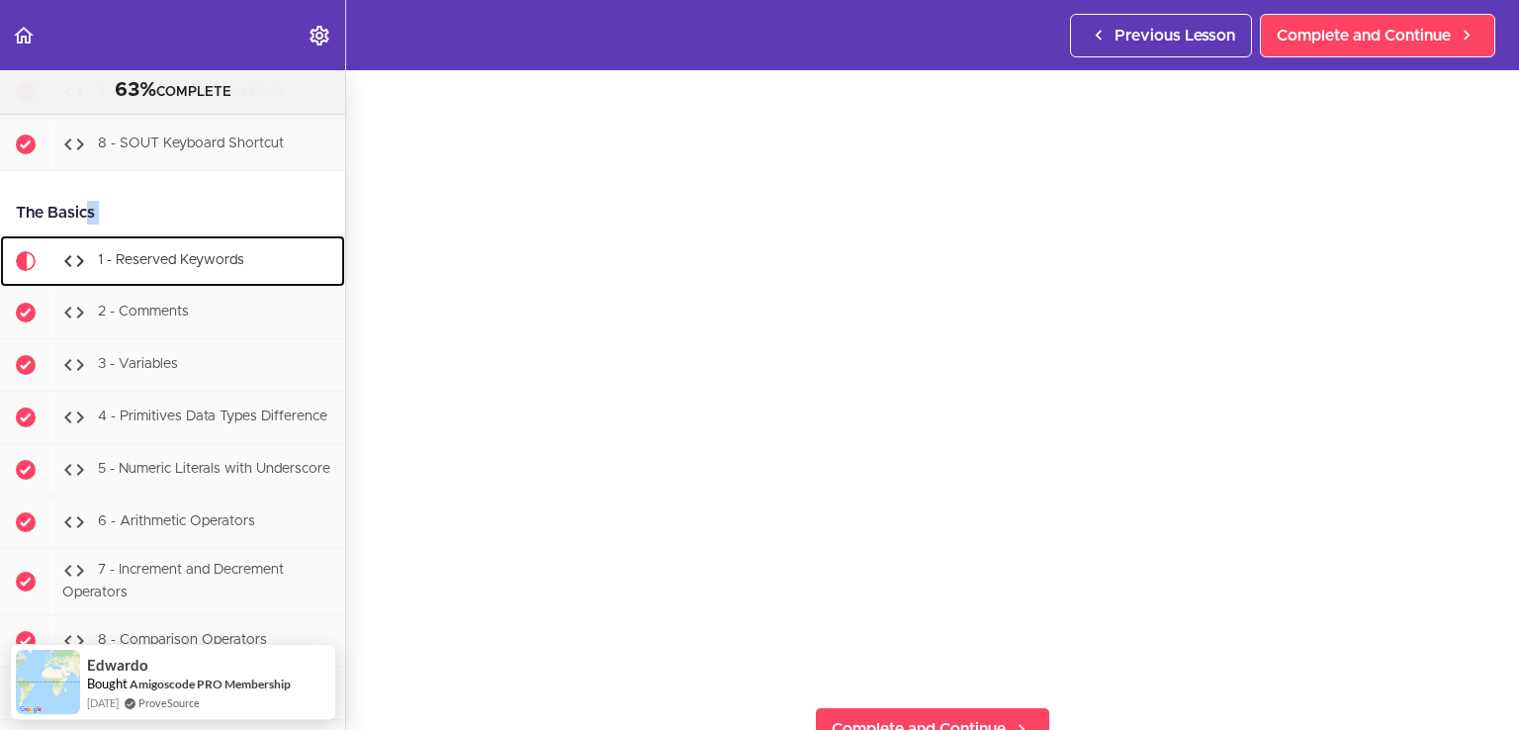
click at [254, 270] on div "1 - Reserved Keywords" at bounding box center [198, 261] width 294 height 44
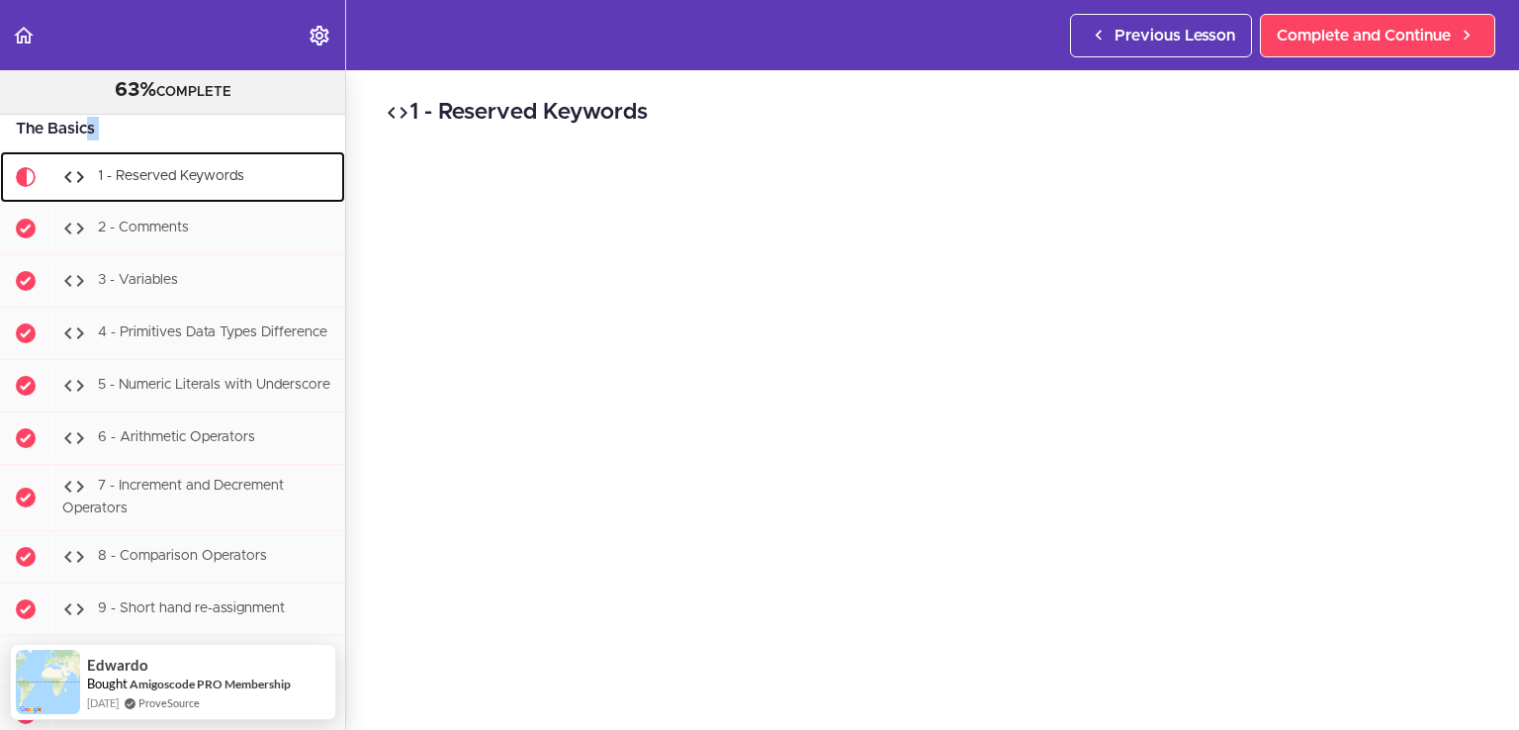
scroll to position [1771, 0]
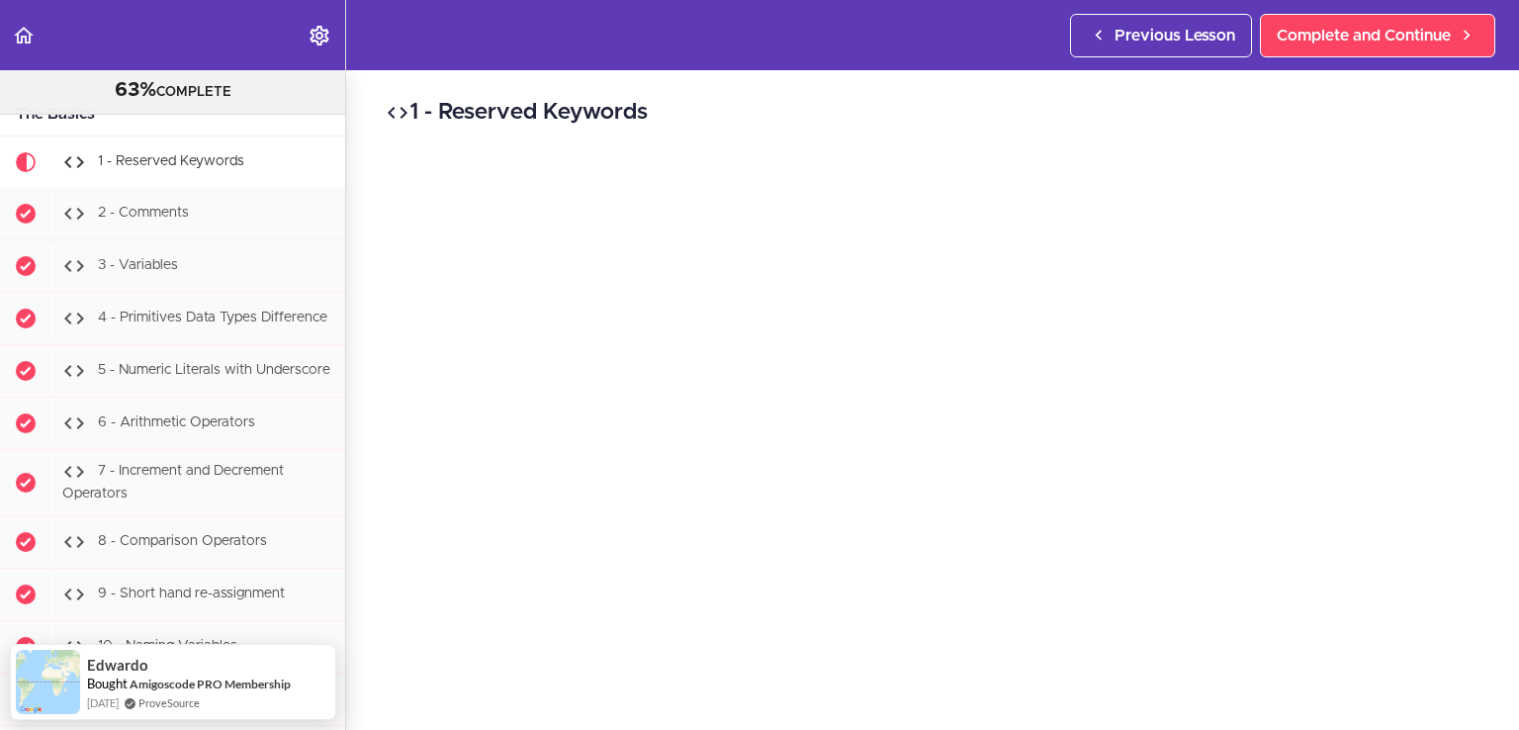
click at [641, 104] on h2 "1 - Reserved Keywords" at bounding box center [933, 113] width 1094 height 34
copy div "1 - Reserved Keywords"
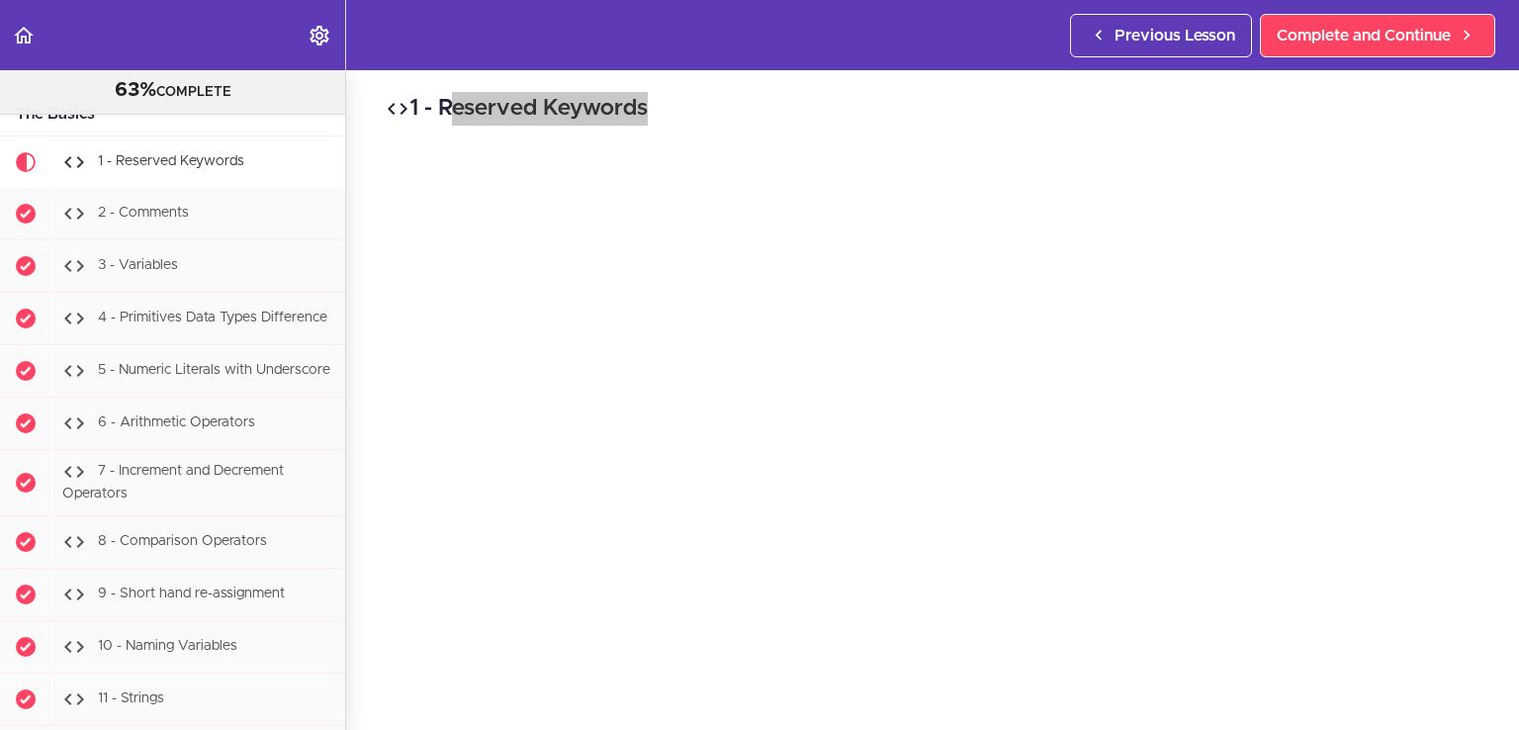
scroll to position [0, 0]
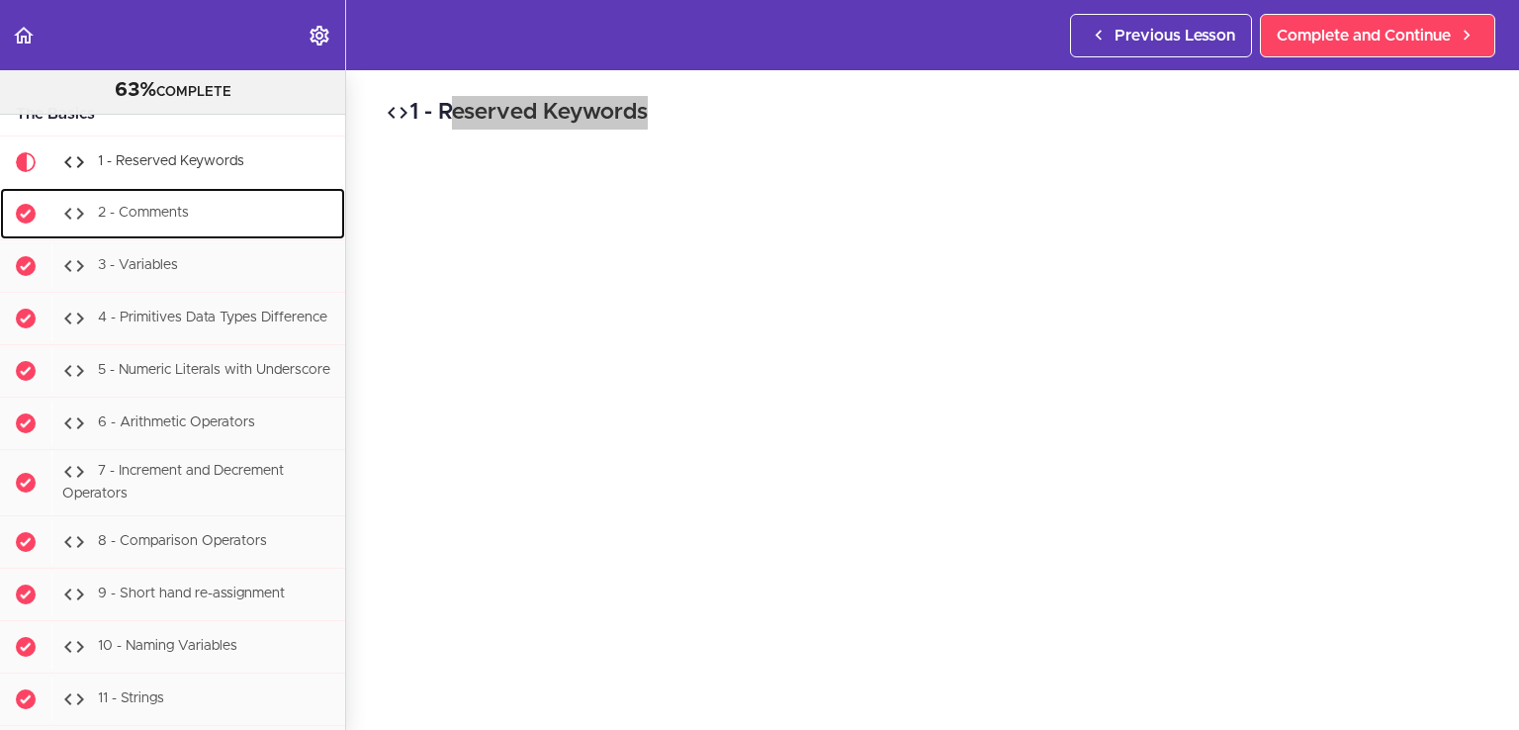
click at [166, 212] on span "2 - Comments" at bounding box center [143, 214] width 91 height 14
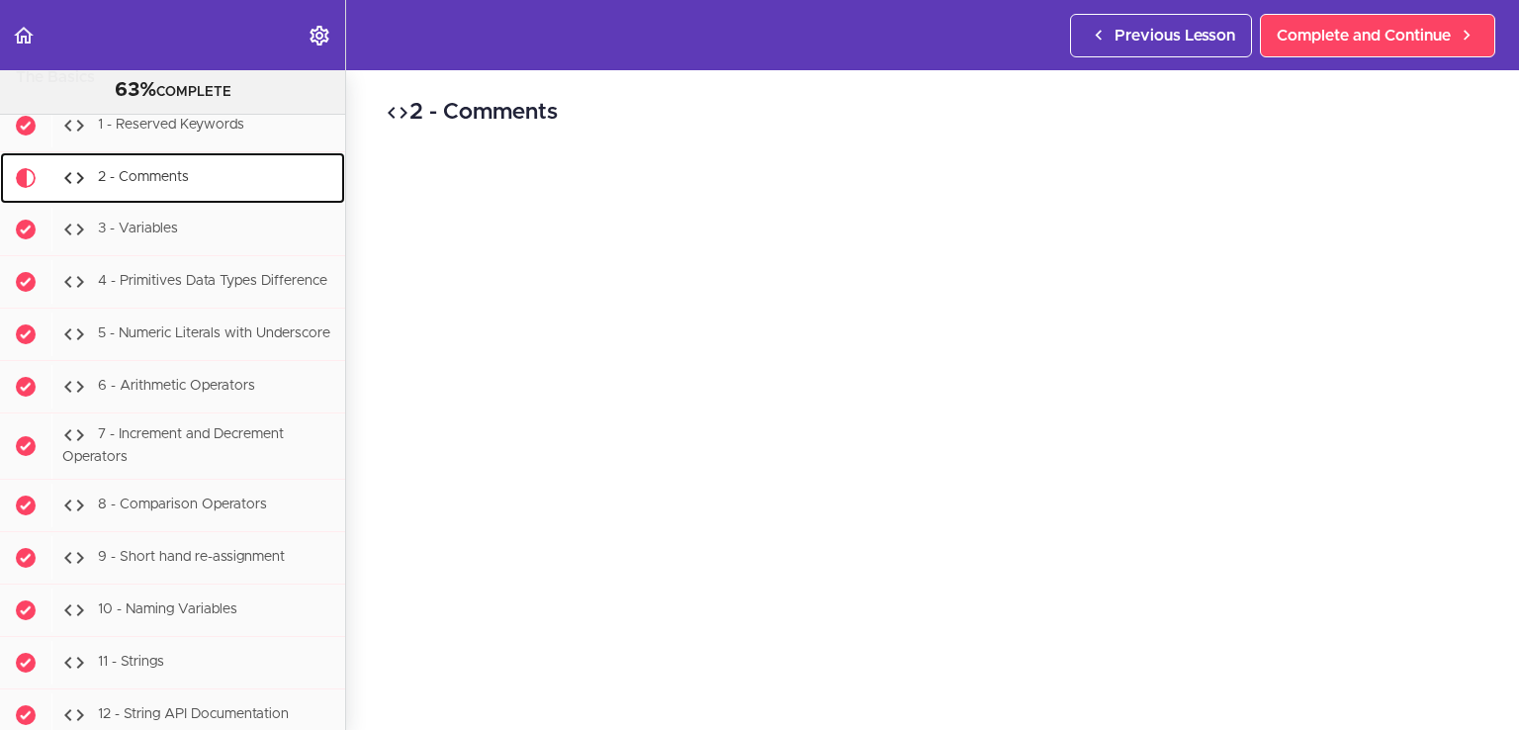
scroll to position [1824, 0]
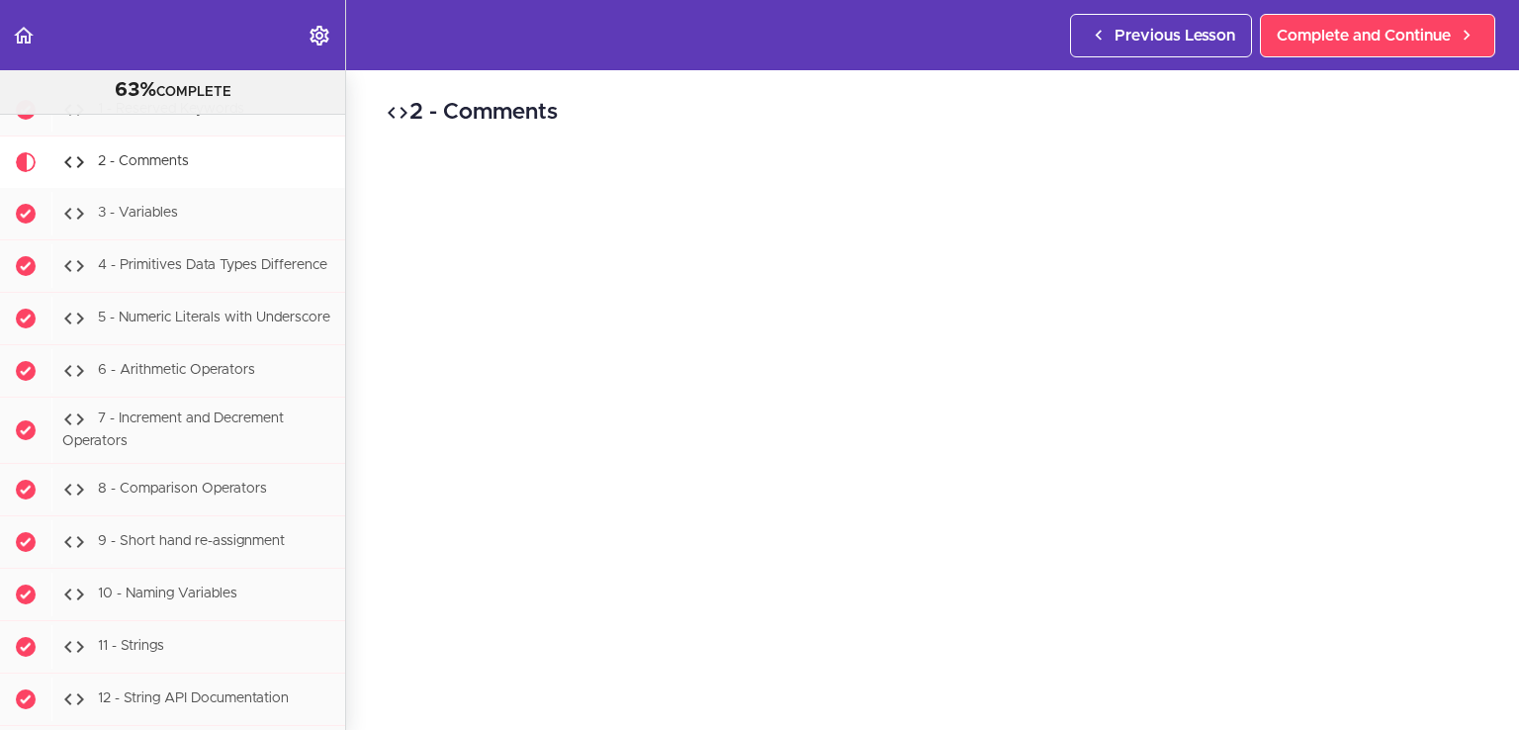
click at [500, 112] on h2 "2 - Comments" at bounding box center [933, 113] width 1094 height 34
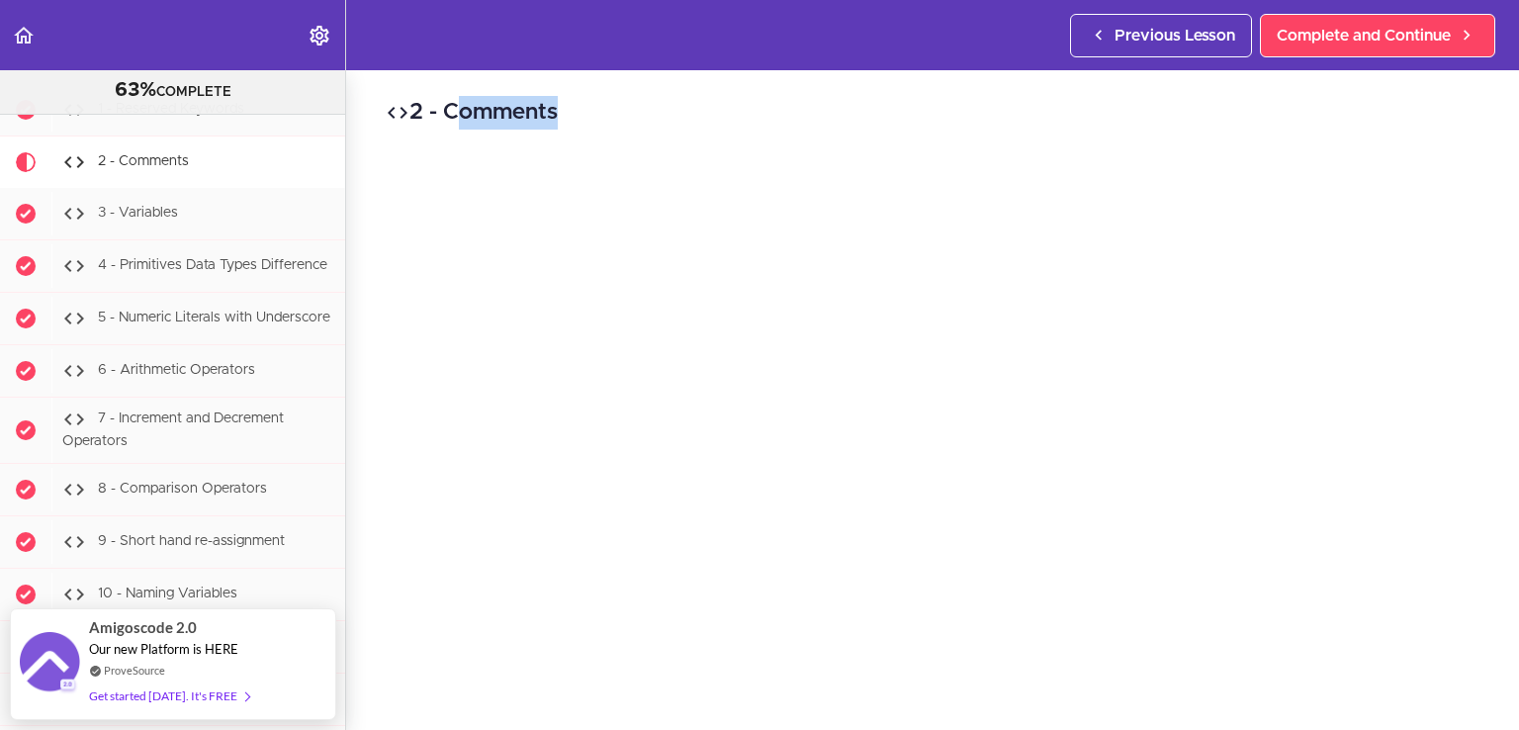
copy div "2 - Comments"
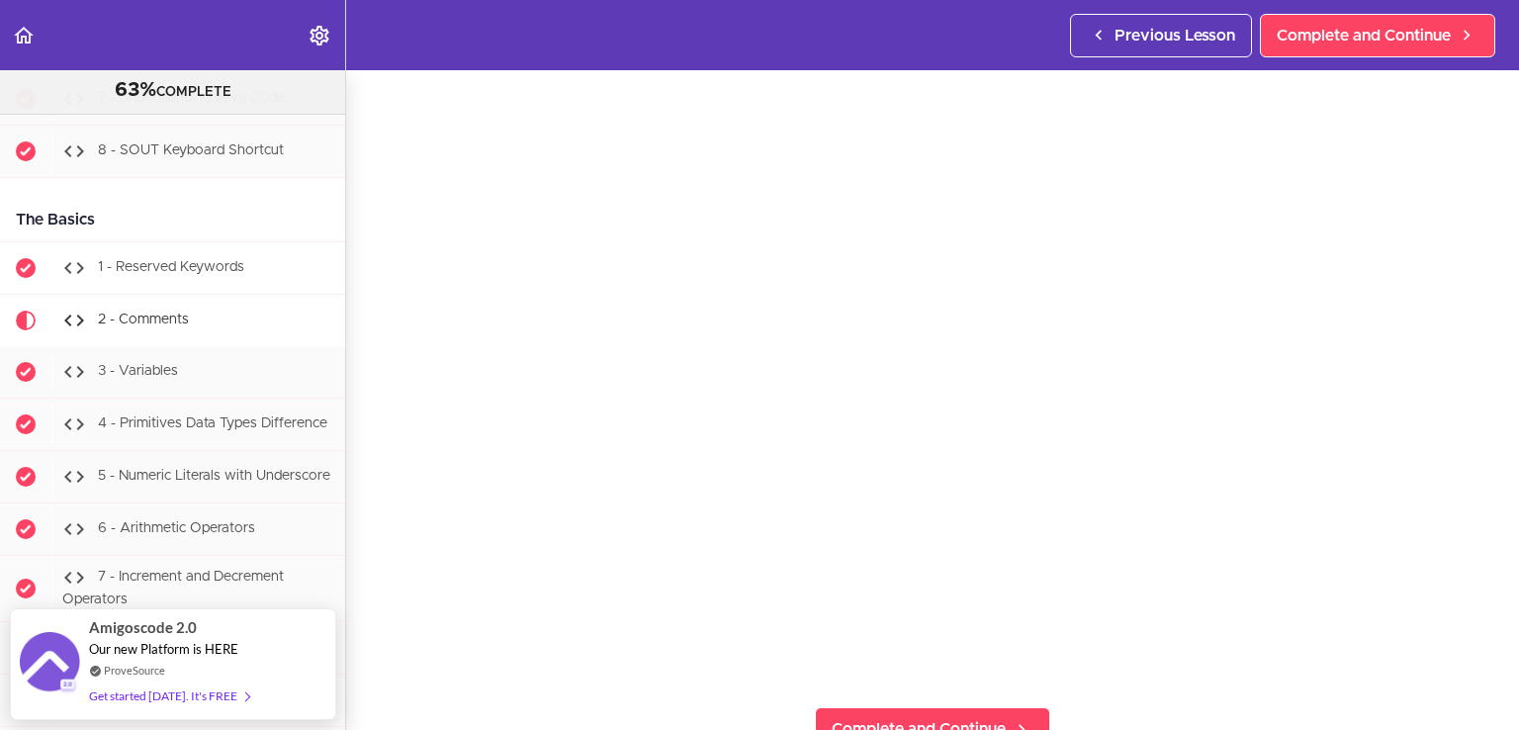
scroll to position [1626, 0]
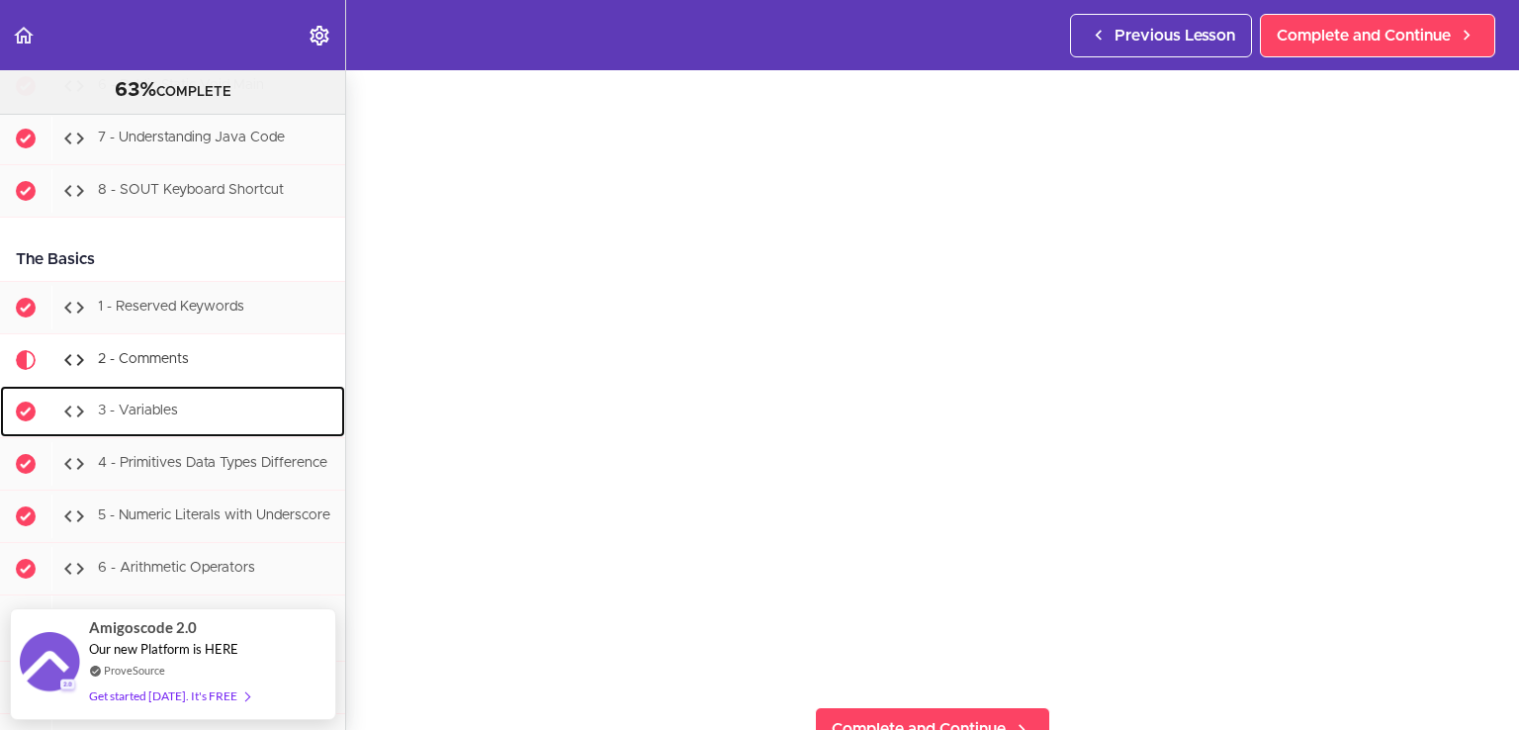
click at [182, 424] on div "3 - Variables" at bounding box center [198, 412] width 294 height 44
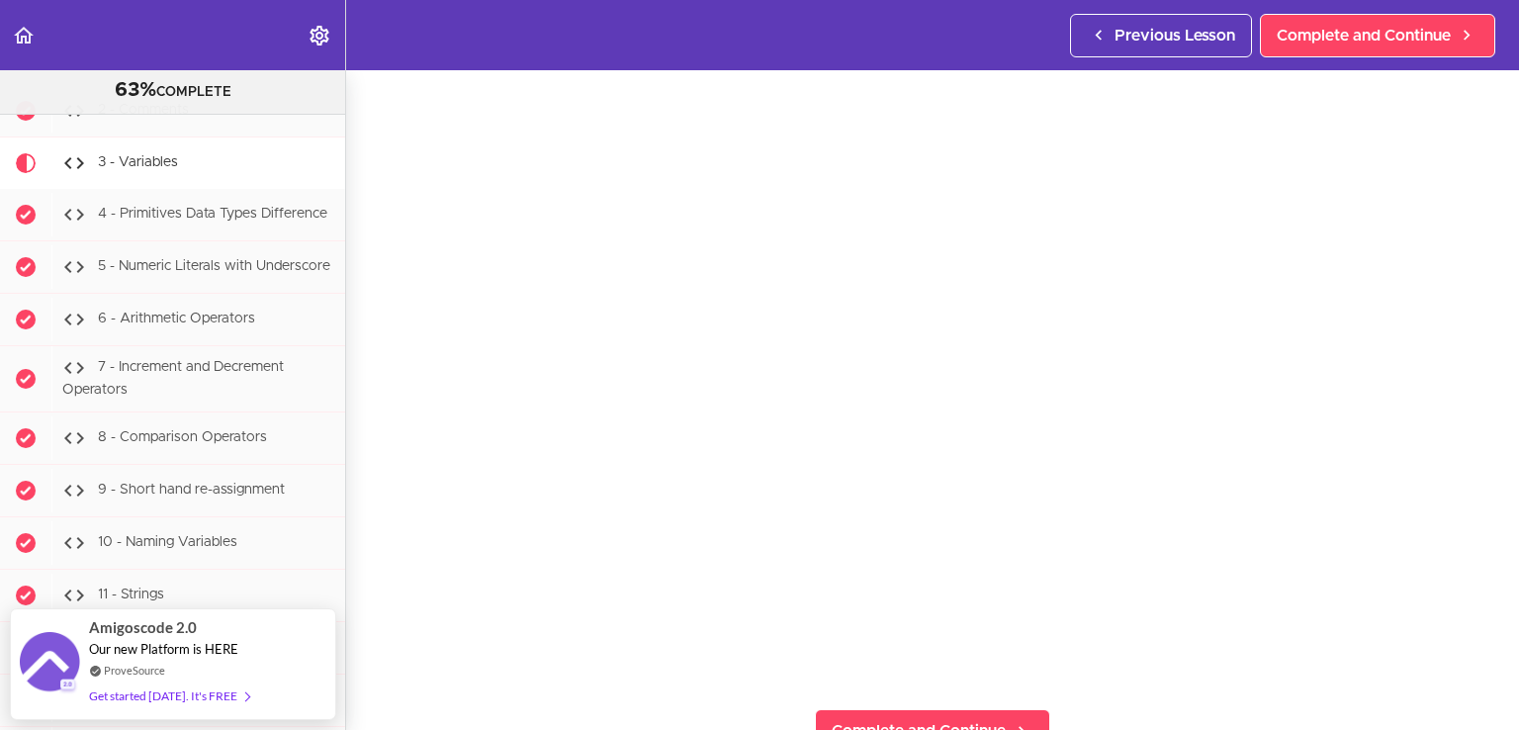
scroll to position [99, 0]
click at [1177, 696] on section "Java Master Class 63% COMPLETE Course Intro 1 - Intro 2 - Practice Practice Pra…" at bounding box center [759, 400] width 1519 height 660
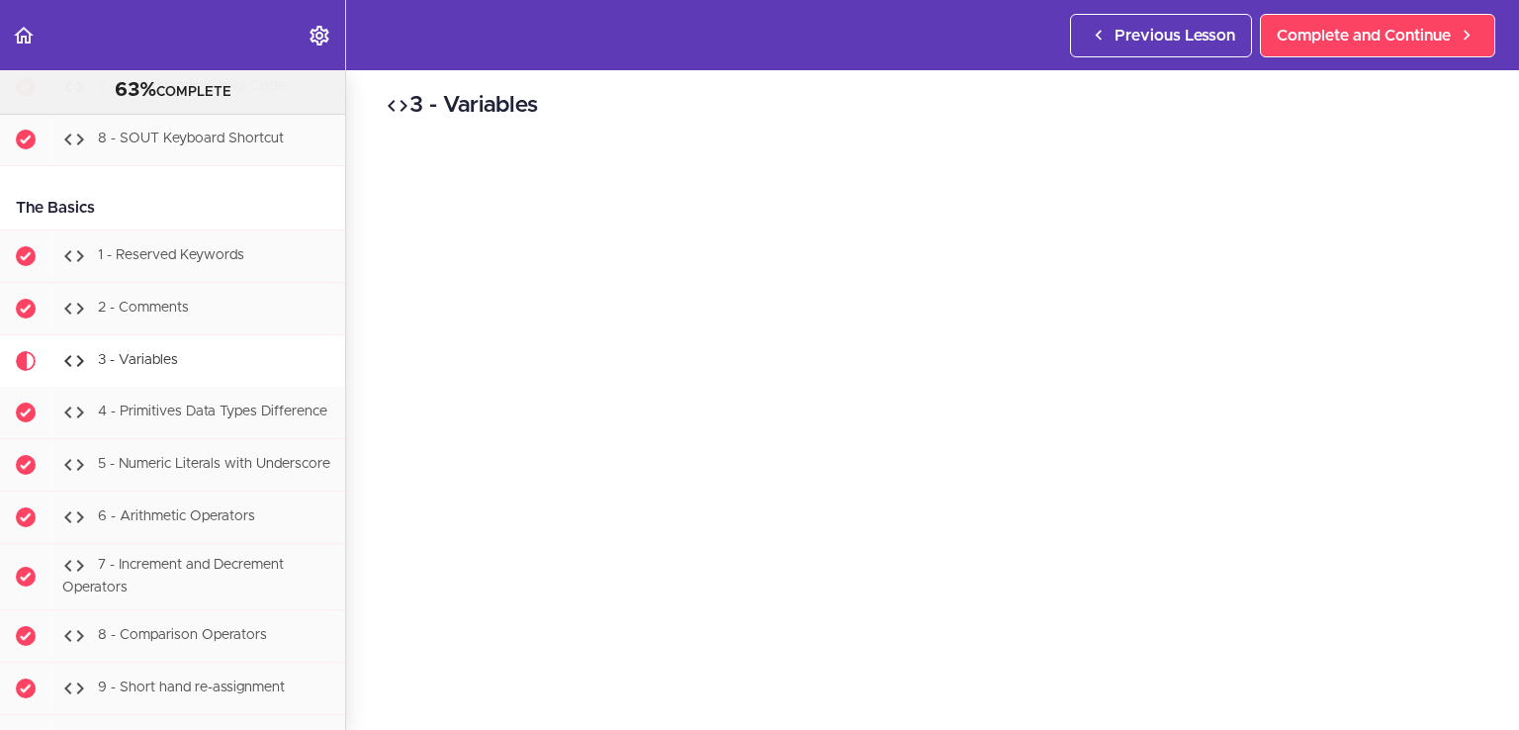
scroll to position [0, 0]
click at [534, 100] on h2 "3 - Variables" at bounding box center [933, 113] width 1094 height 34
click at [534, 98] on h2 "3 - Variables" at bounding box center [933, 113] width 1094 height 34
copy div "3 - Variables"
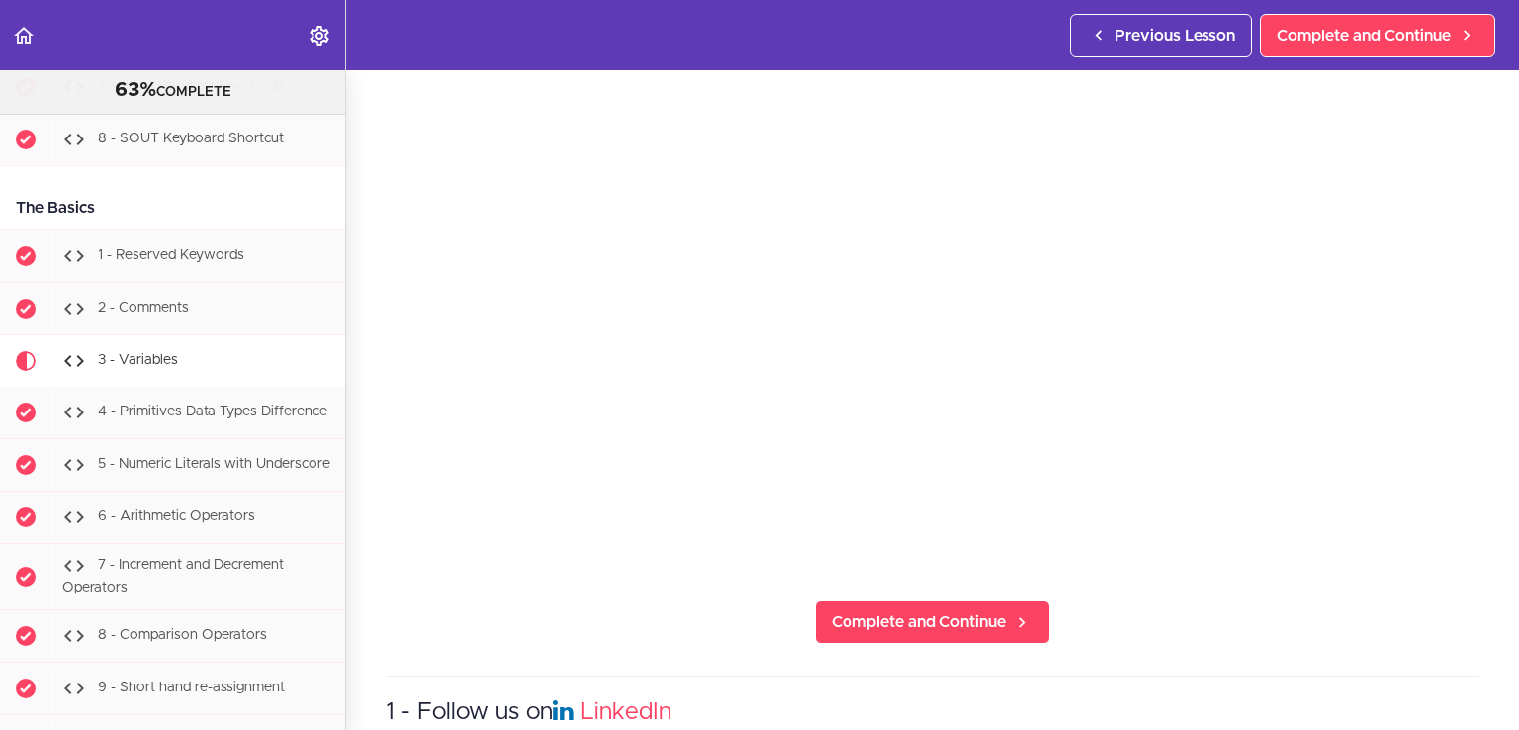
scroll to position [198, 0]
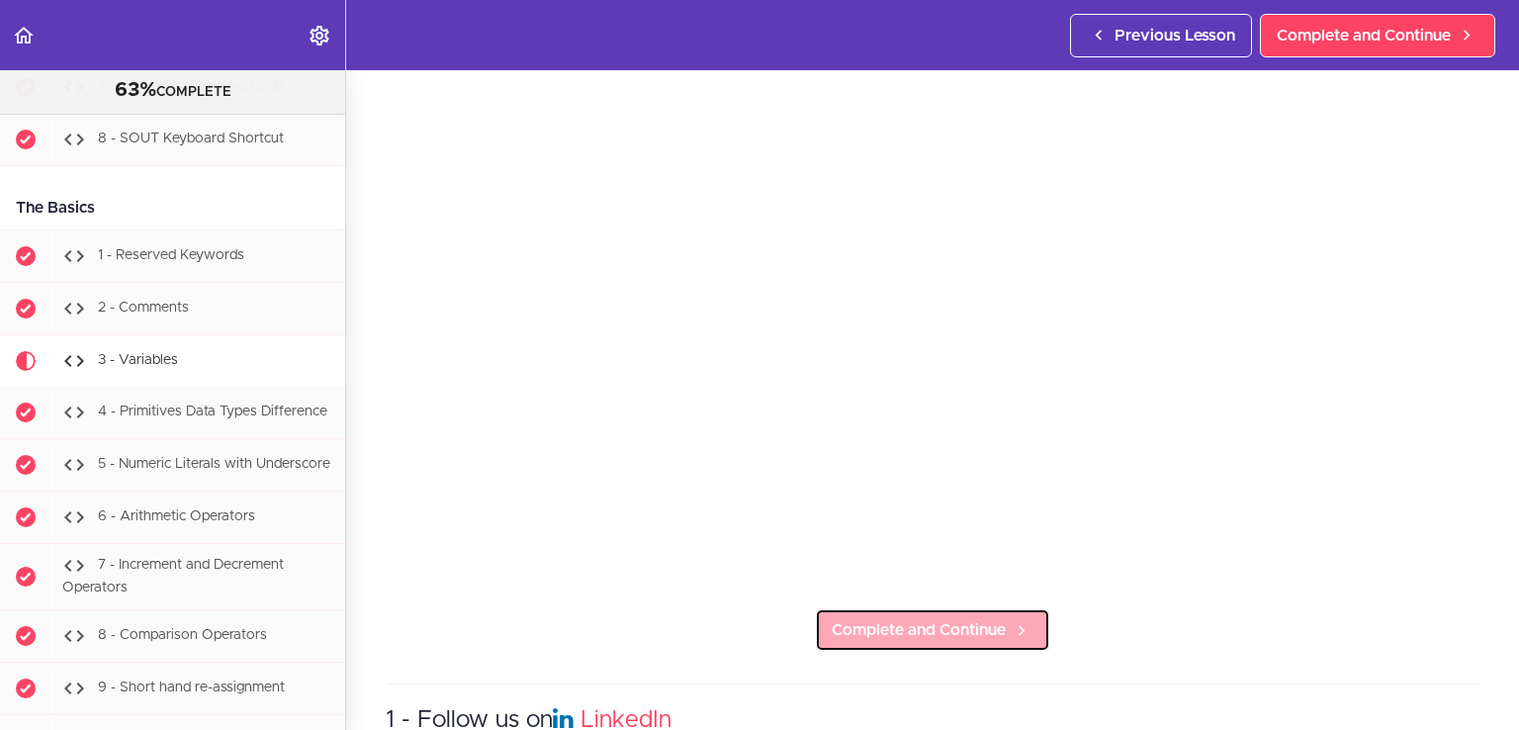
click at [890, 634] on link "Complete and Continue" at bounding box center [932, 630] width 235 height 44
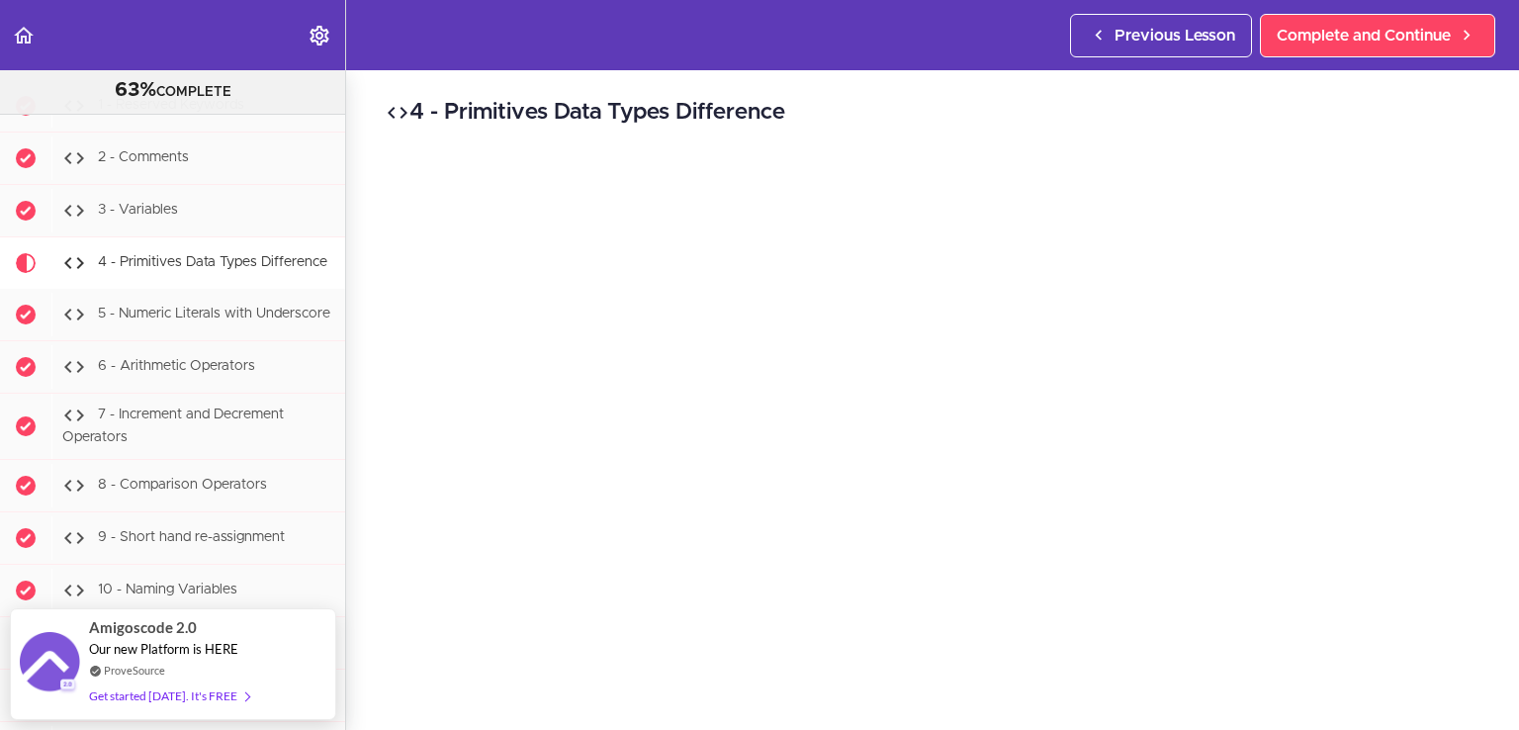
click at [558, 110] on h2 "4 - Primitives Data Types Difference" at bounding box center [933, 113] width 1094 height 34
copy div "4 - Primitives Data Types Difference"
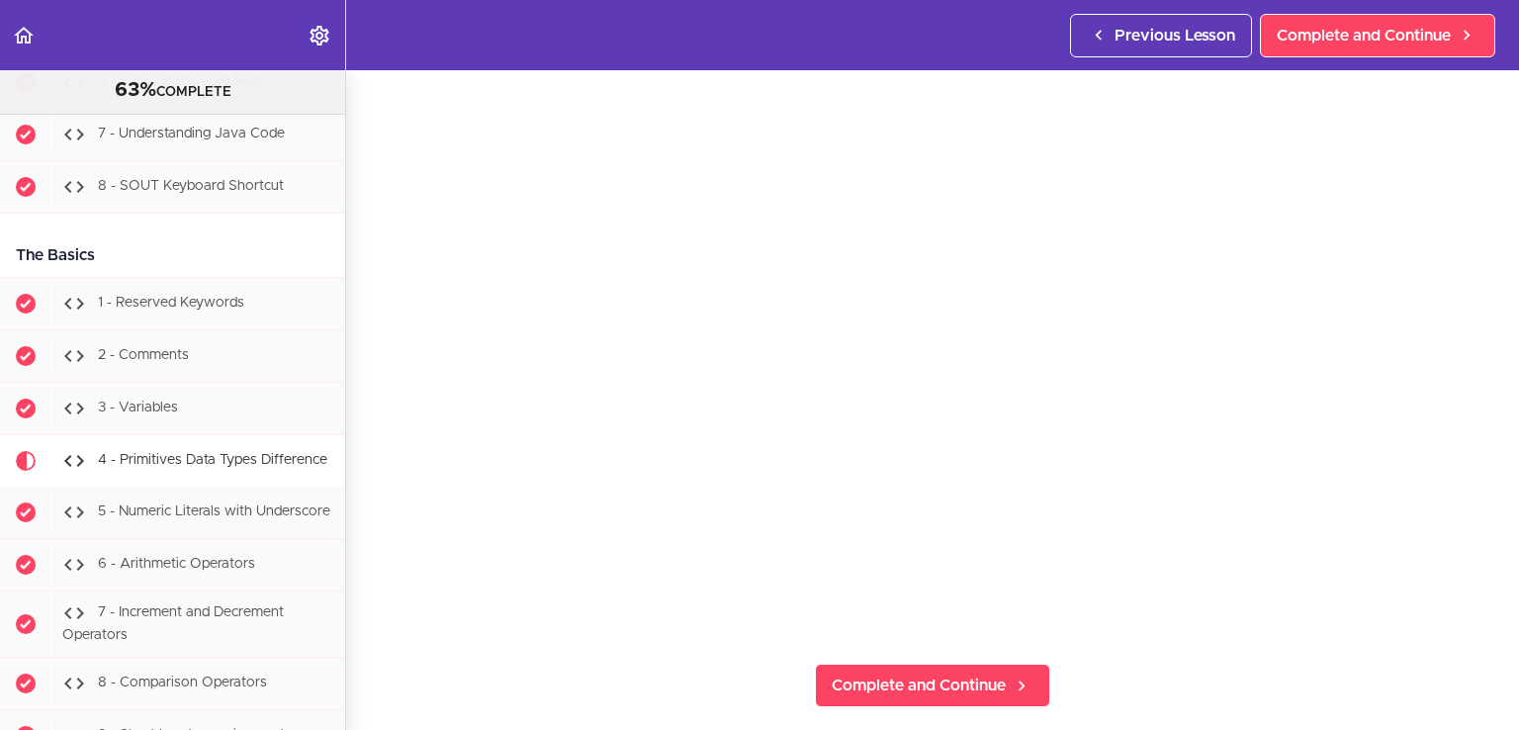
scroll to position [198, 0]
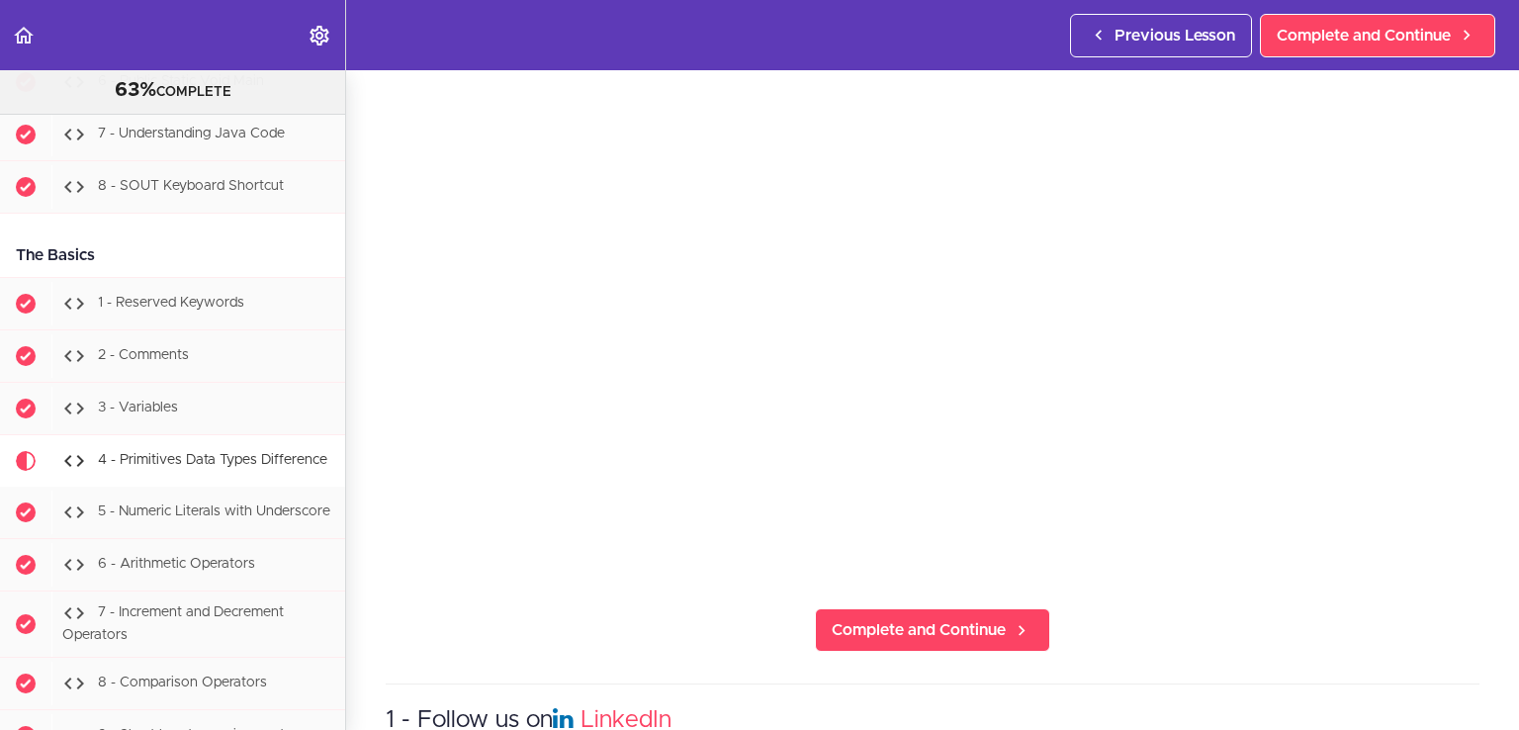
click at [571, 640] on section "Java Master Class 63% COMPLETE Course Intro 1 - Intro 2 - Practice Practice Pra…" at bounding box center [759, 400] width 1519 height 660
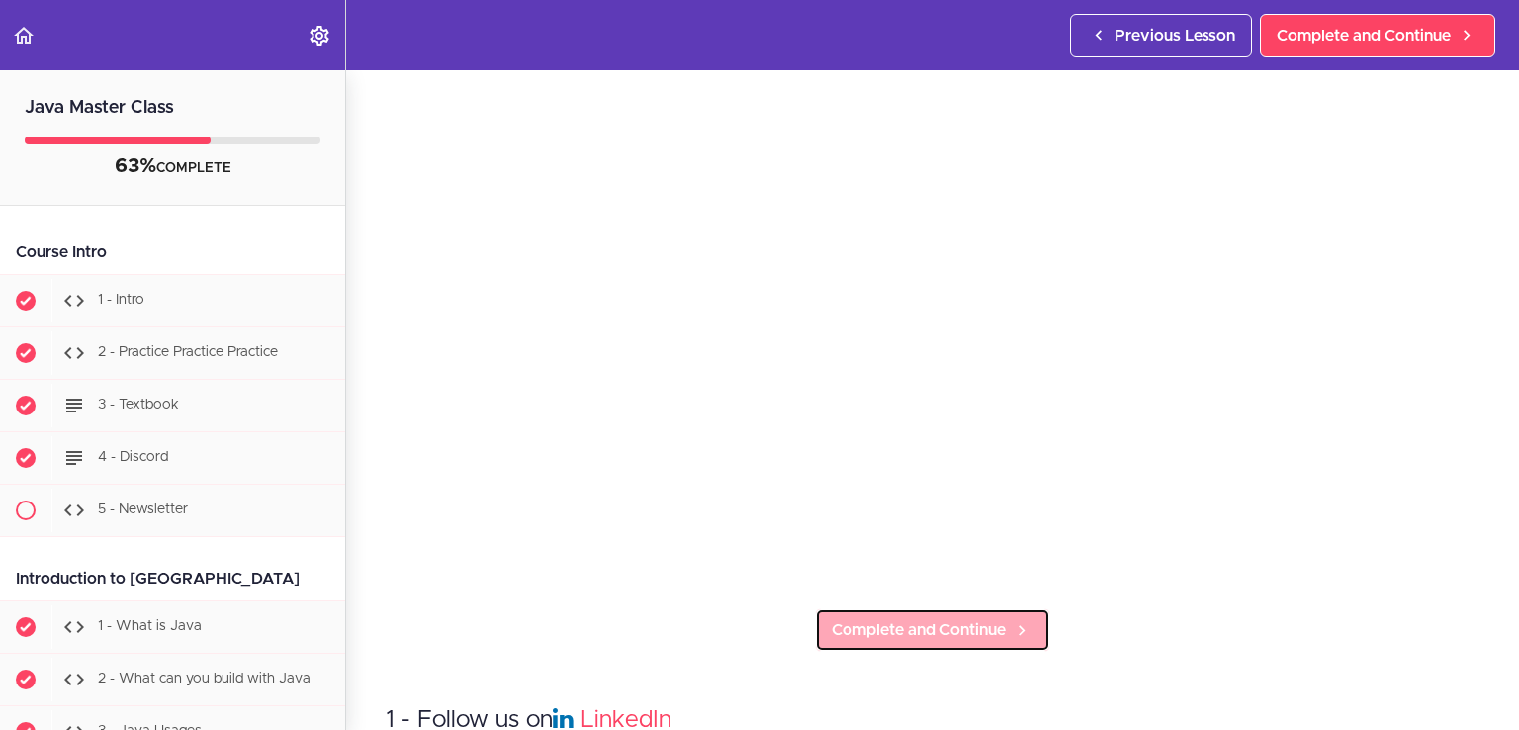
click at [932, 632] on link "Complete and Continue" at bounding box center [932, 630] width 235 height 44
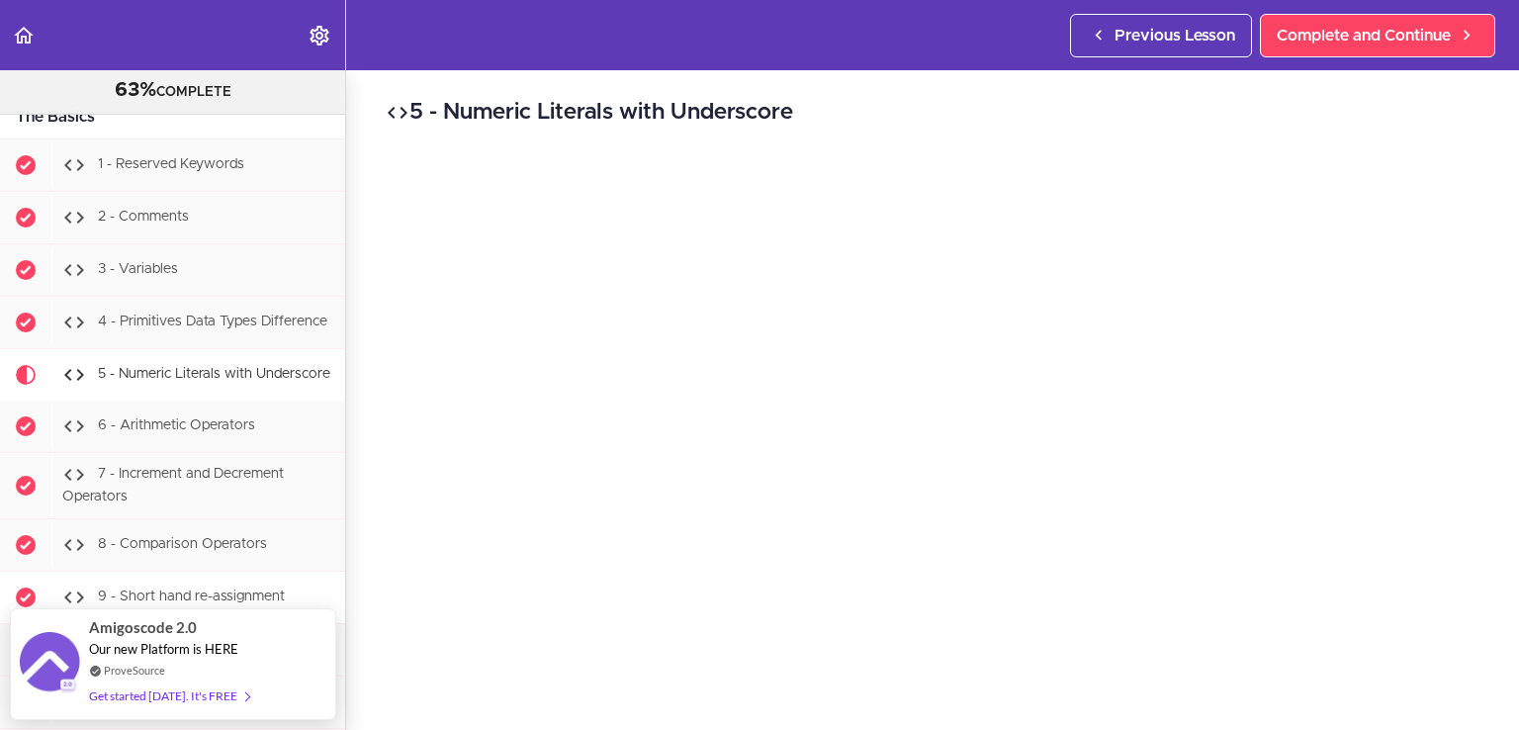
scroll to position [1721, 0]
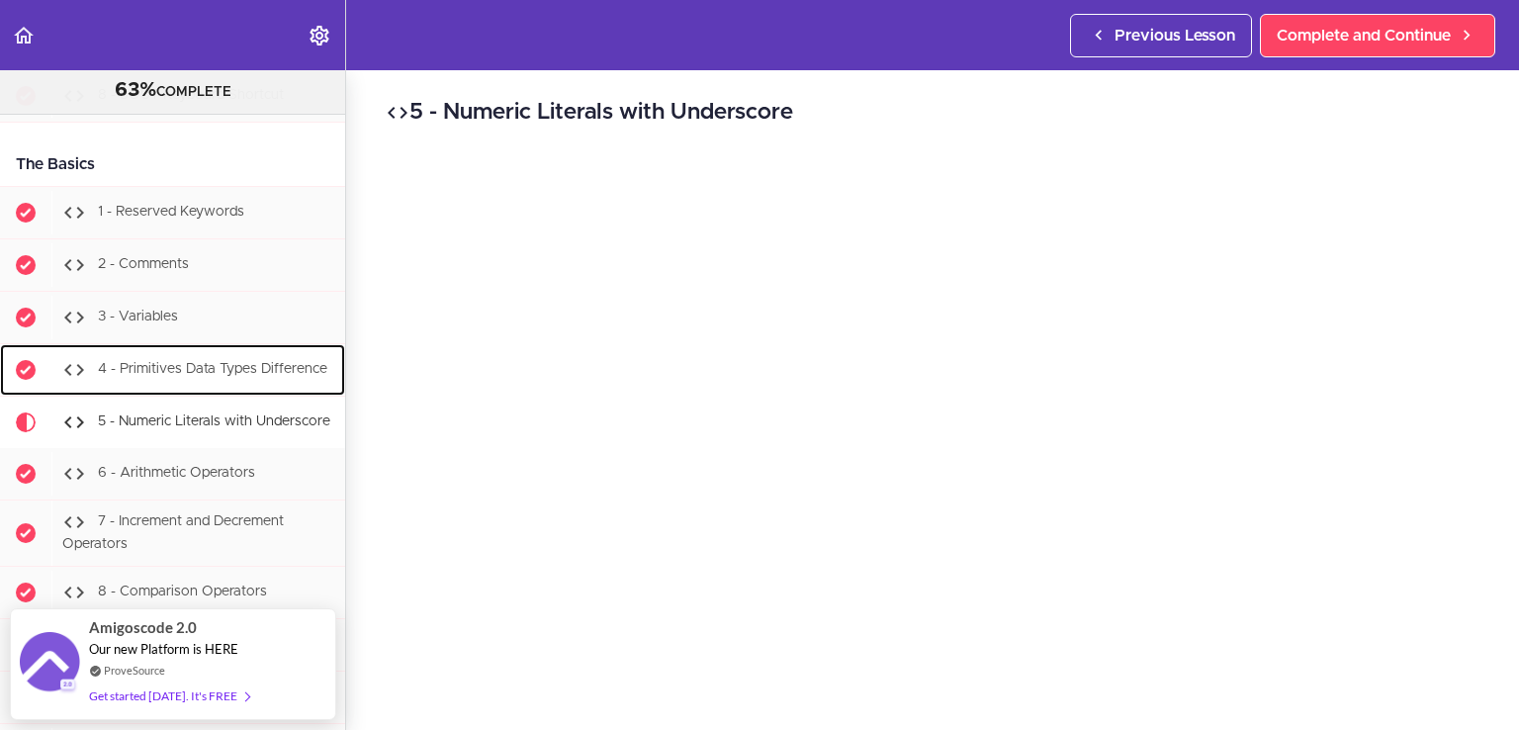
click at [229, 367] on span "4 - Primitives Data Types Difference" at bounding box center [212, 370] width 229 height 14
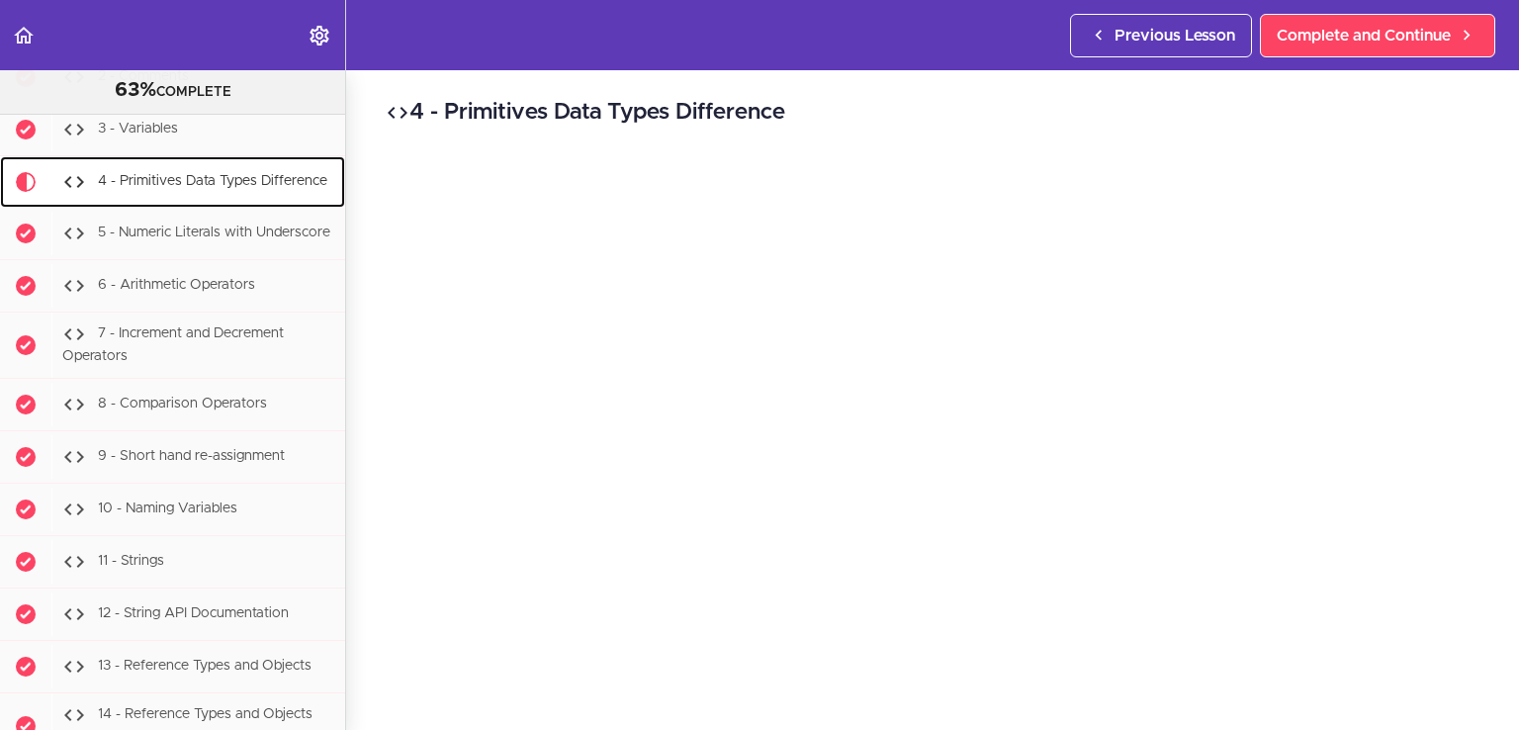
scroll to position [1927, 0]
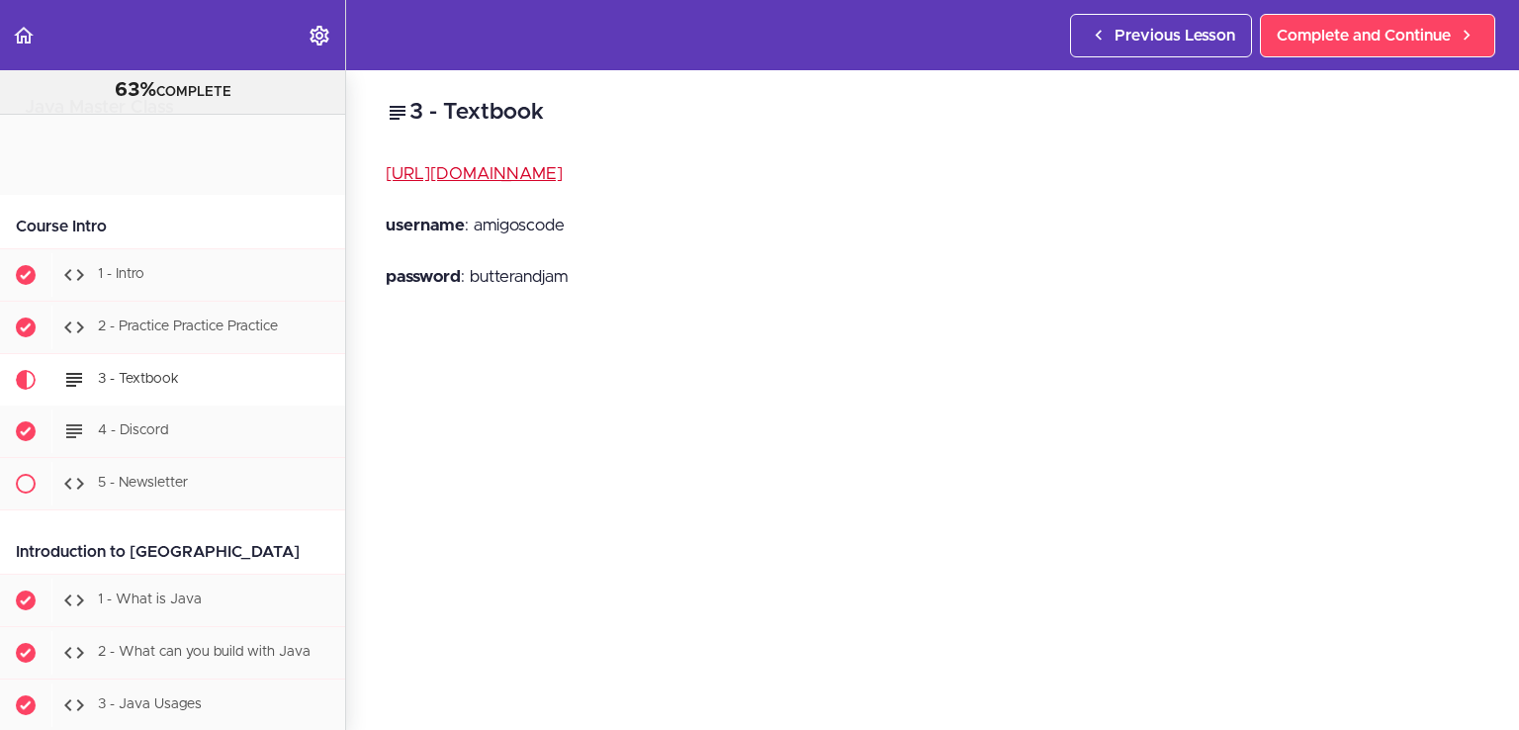
scroll to position [235, 0]
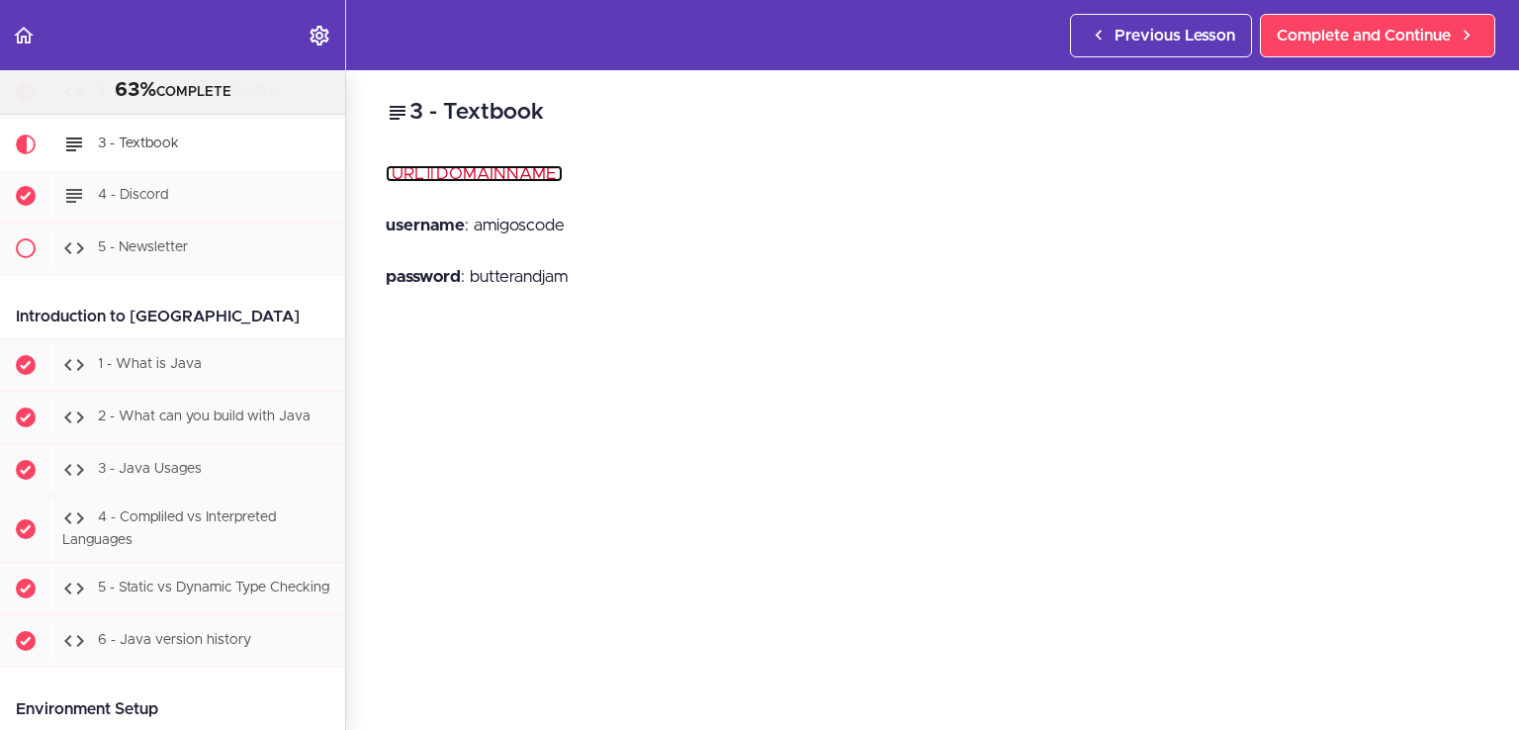
click at [563, 177] on link "[URL][DOMAIN_NAME]" at bounding box center [474, 173] width 177 height 17
click at [538, 219] on p "username : amigoscode" at bounding box center [933, 226] width 1094 height 30
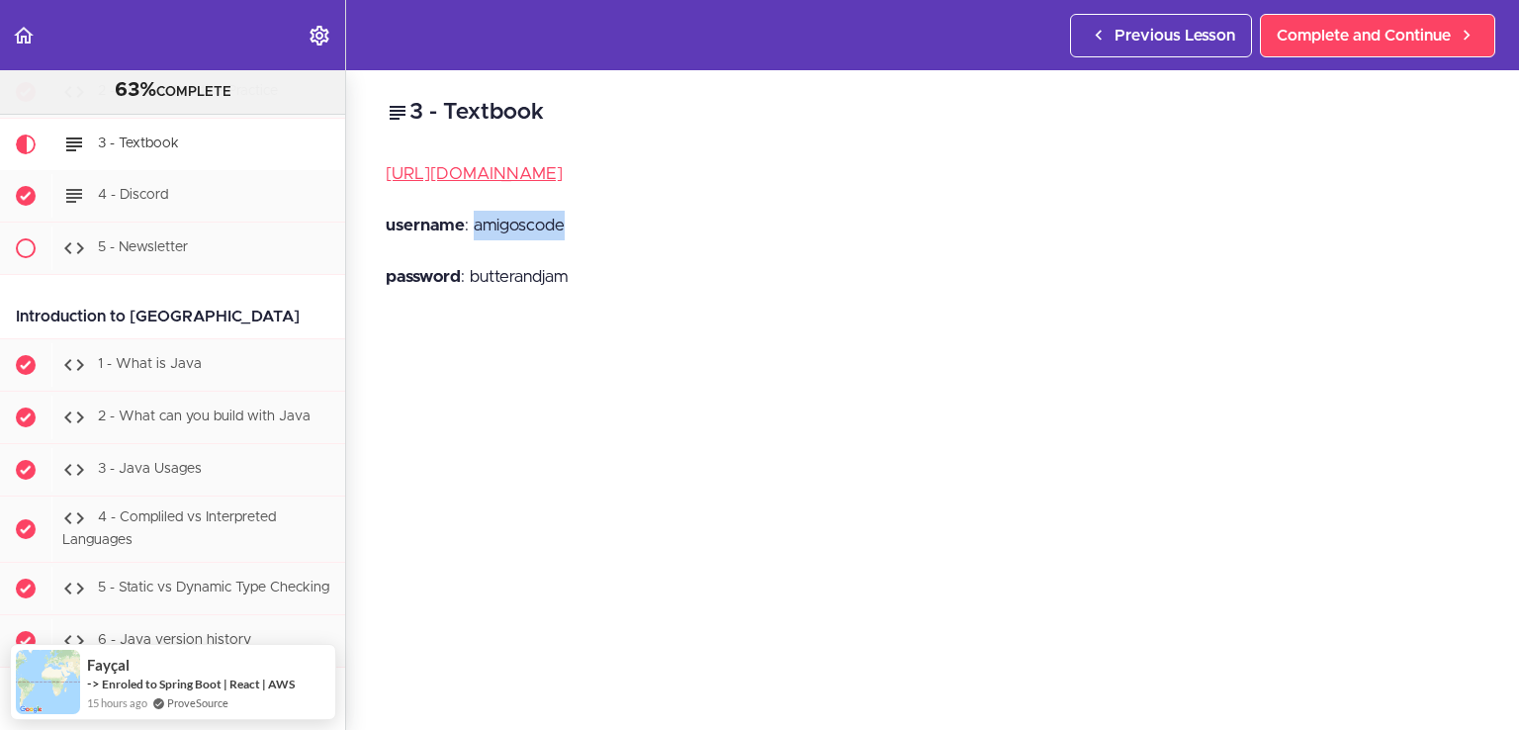
click at [538, 219] on p "username : amigoscode" at bounding box center [933, 226] width 1094 height 30
copy p "amigoscode"
click at [508, 258] on div "[URL][DOMAIN_NAME] username : amigoscode password : [SECURITY_DATA]" at bounding box center [933, 236] width 1094 height 154
copy p "butterandjam"
